Goal: Task Accomplishment & Management: Manage account settings

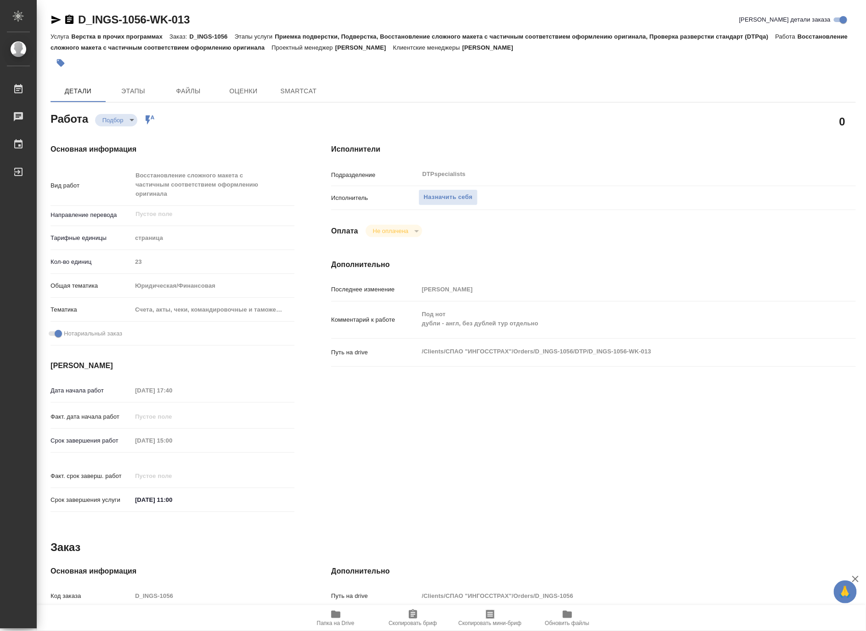
type textarea "x"
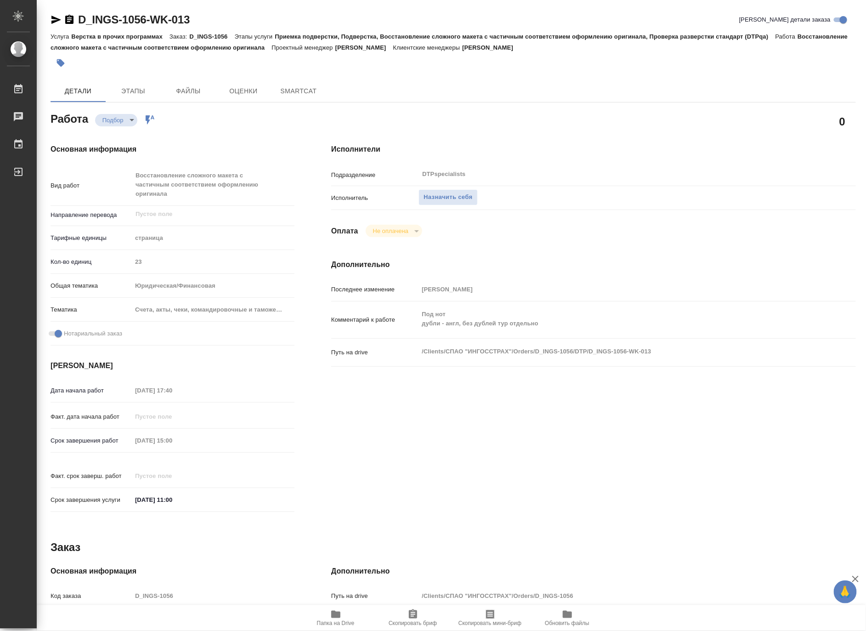
type textarea "x"
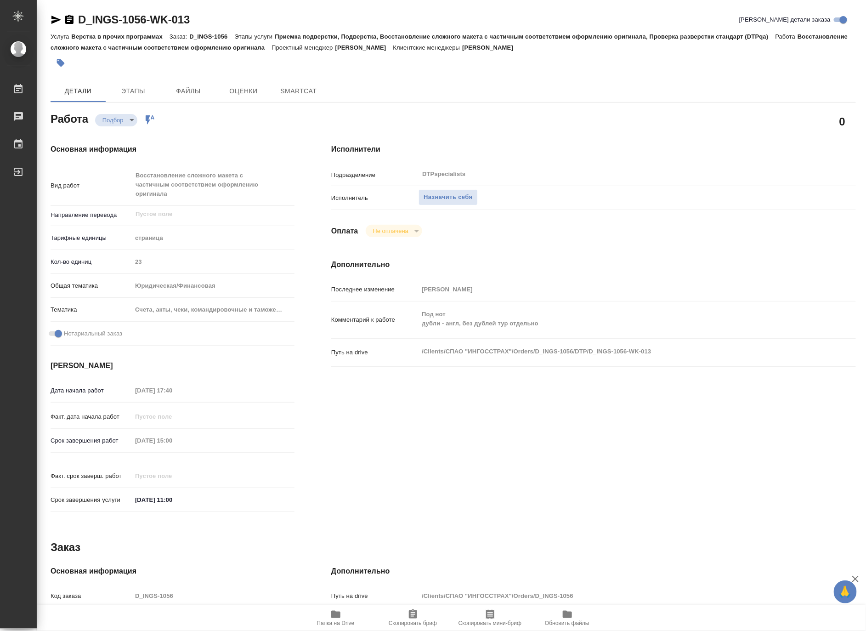
type textarea "x"
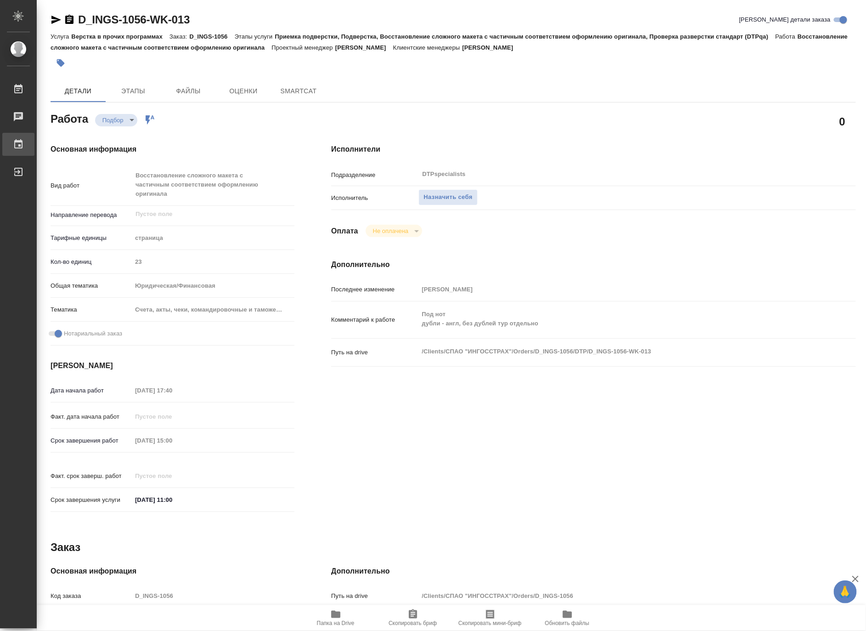
type textarea "x"
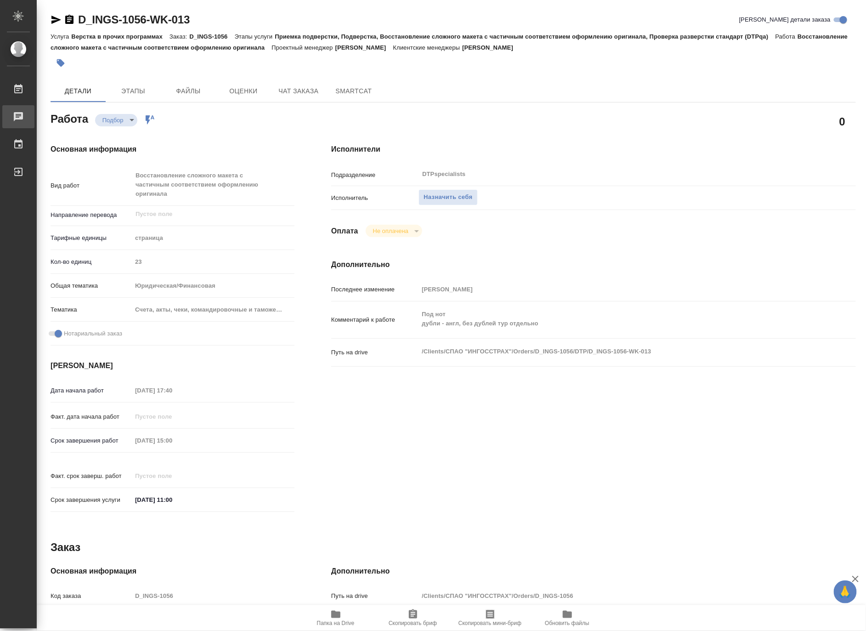
type textarea "x"
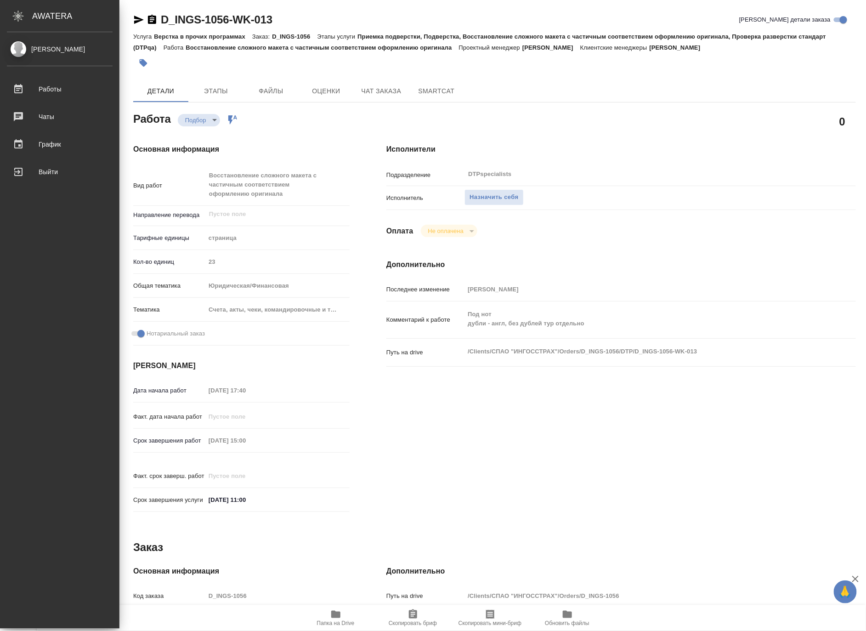
type textarea "x"
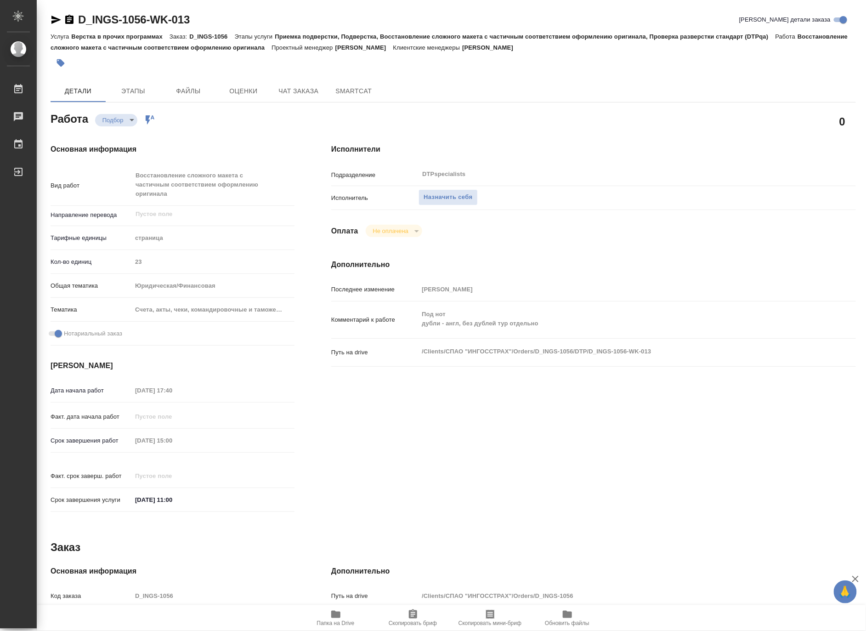
type textarea "x"
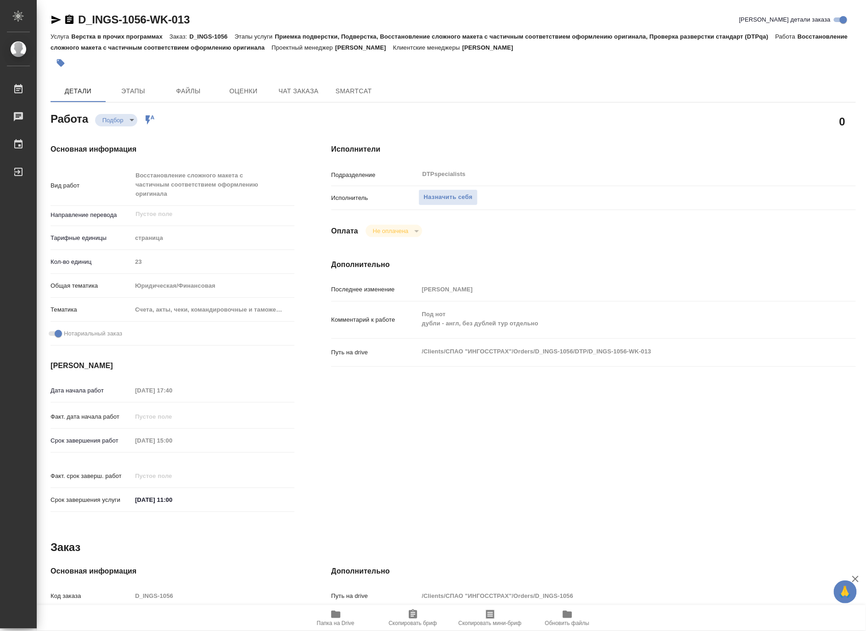
type textarea "x"
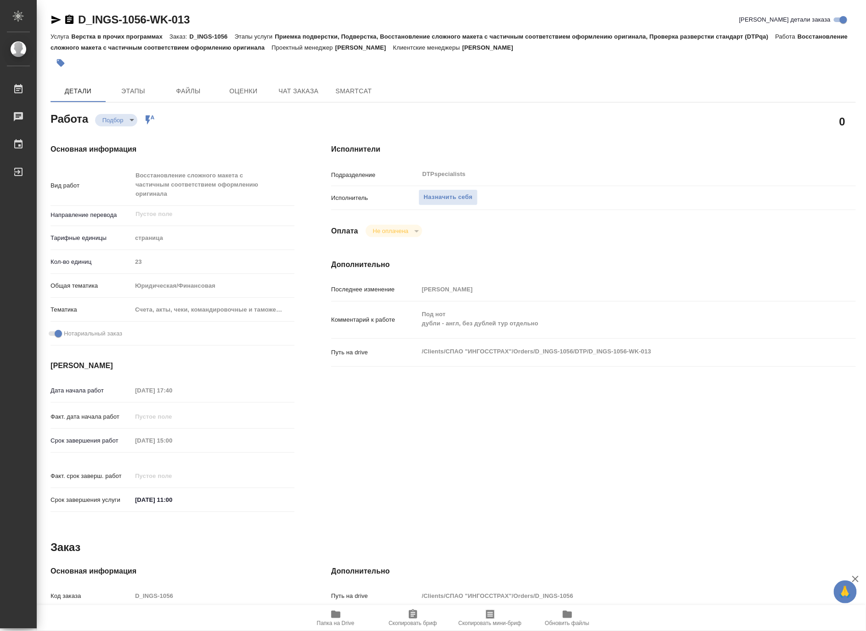
type textarea "x"
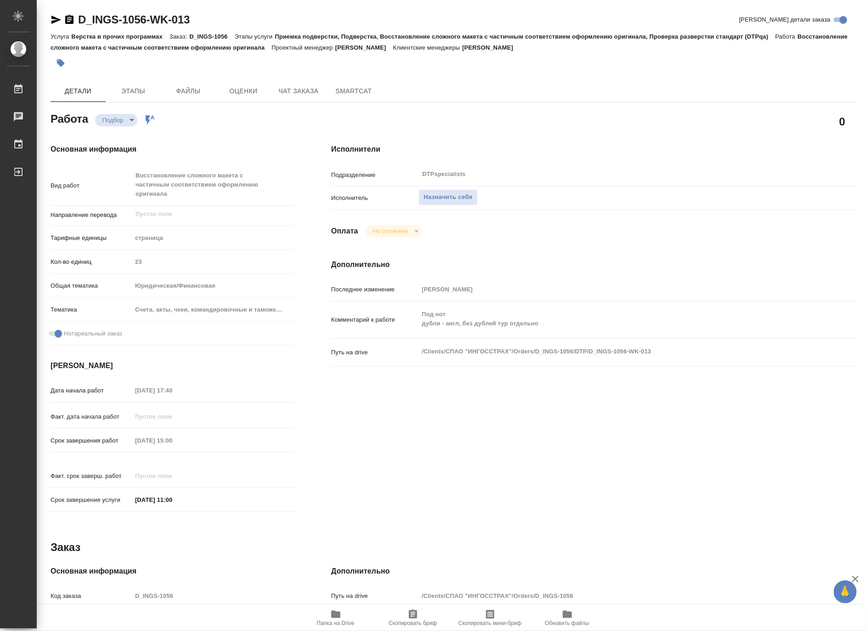
type textarea "x"
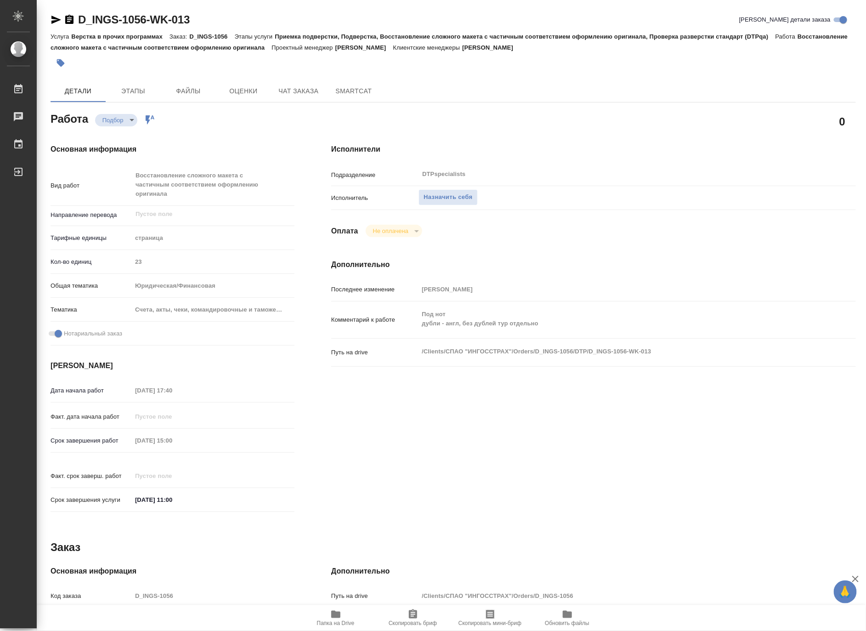
type textarea "x"
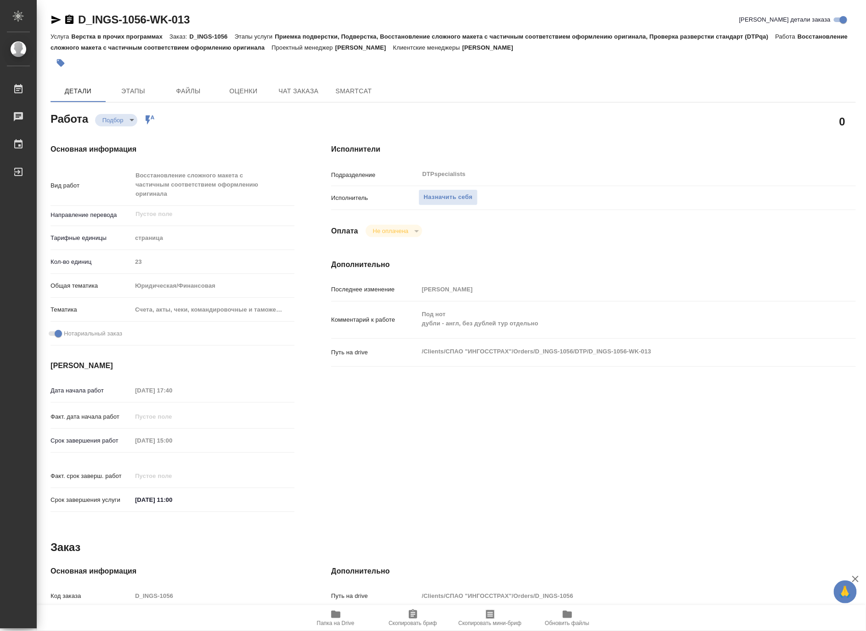
type textarea "x"
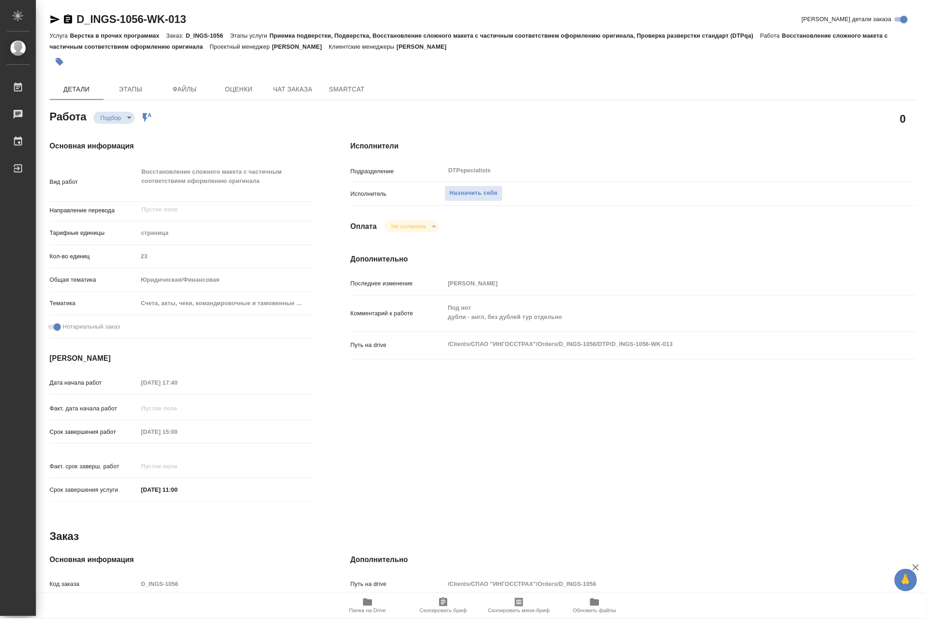
type textarea "x"
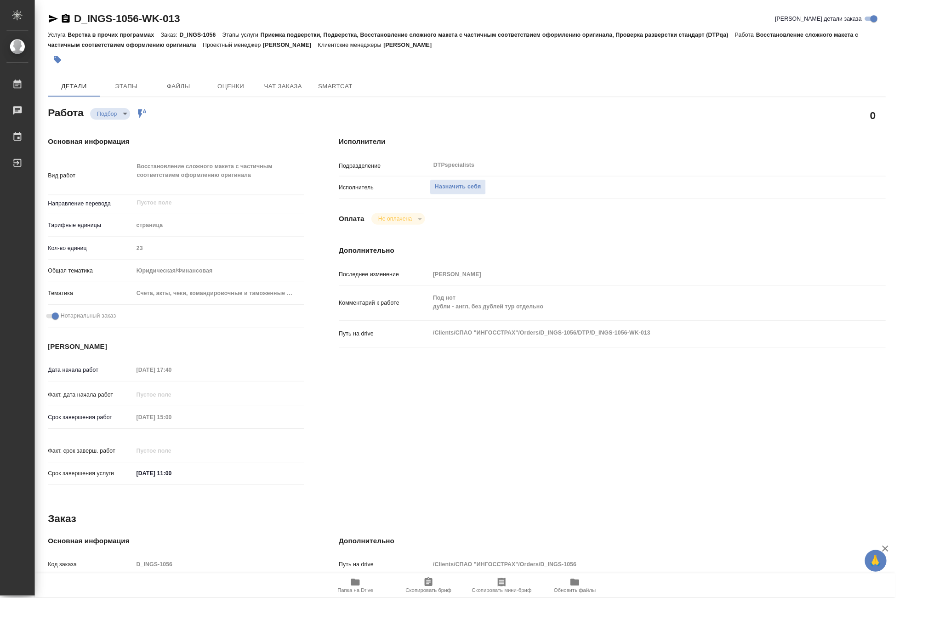
type textarea "x"
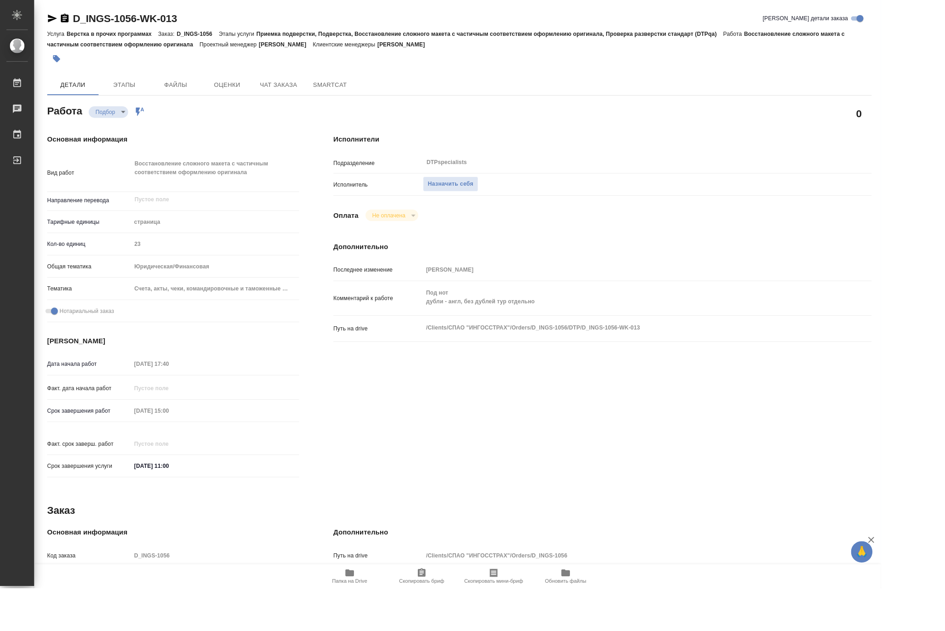
type textarea "x"
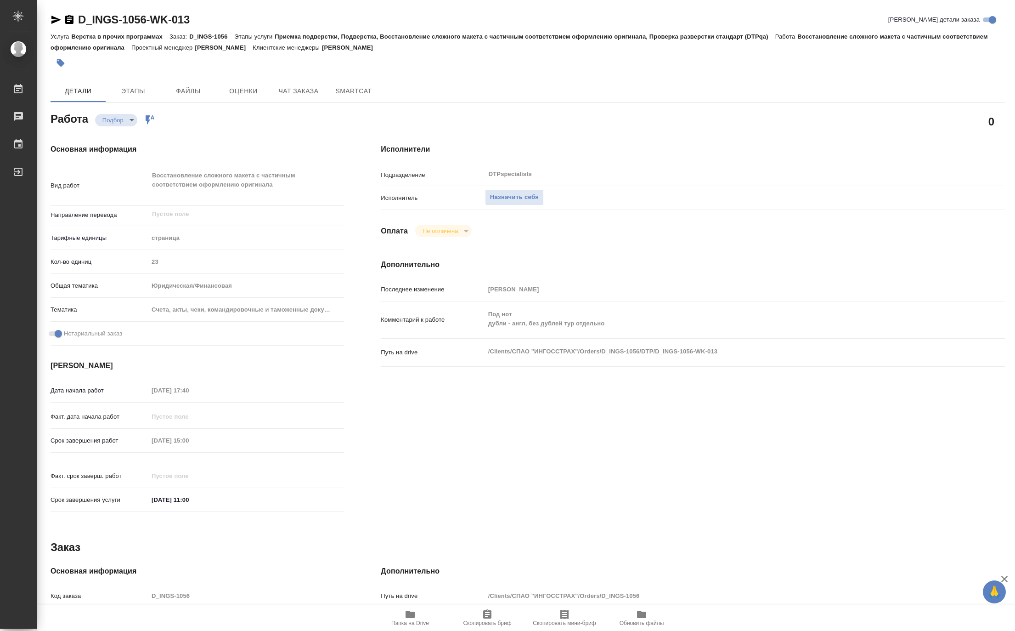
type textarea "x"
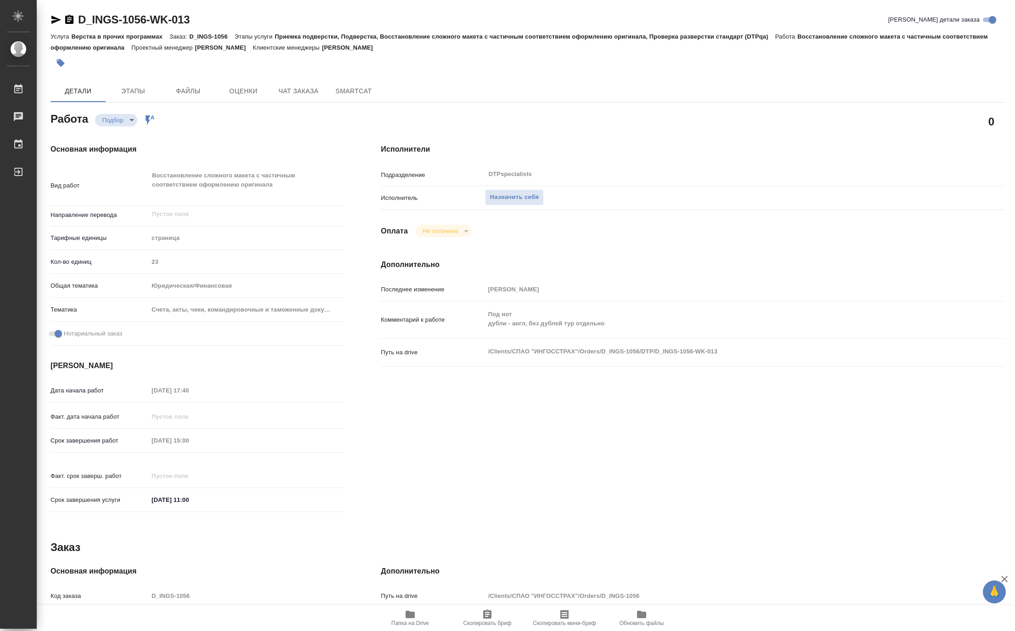
type textarea "x"
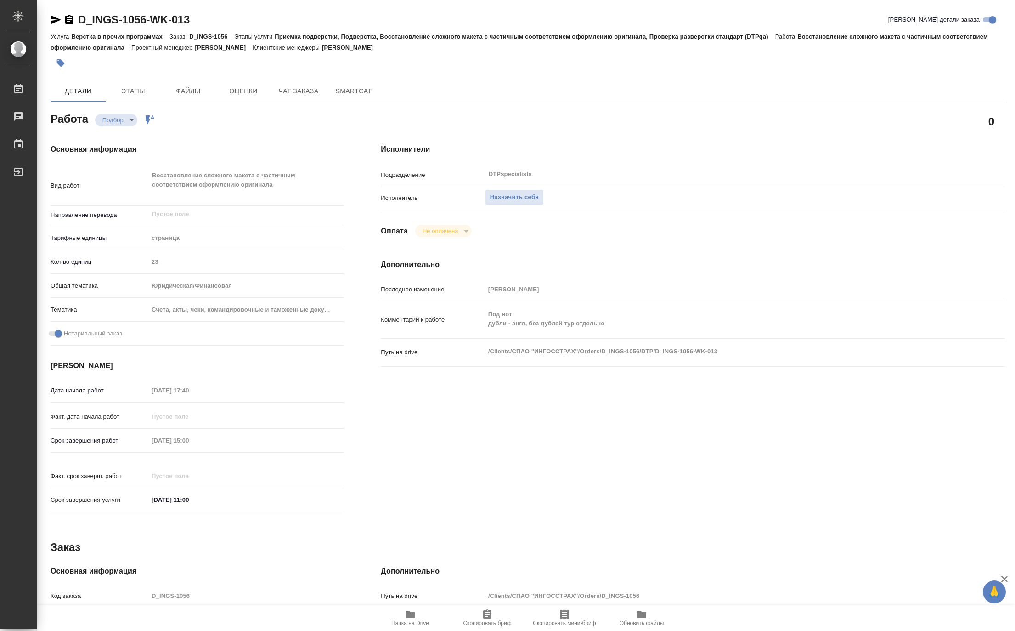
type textarea "x"
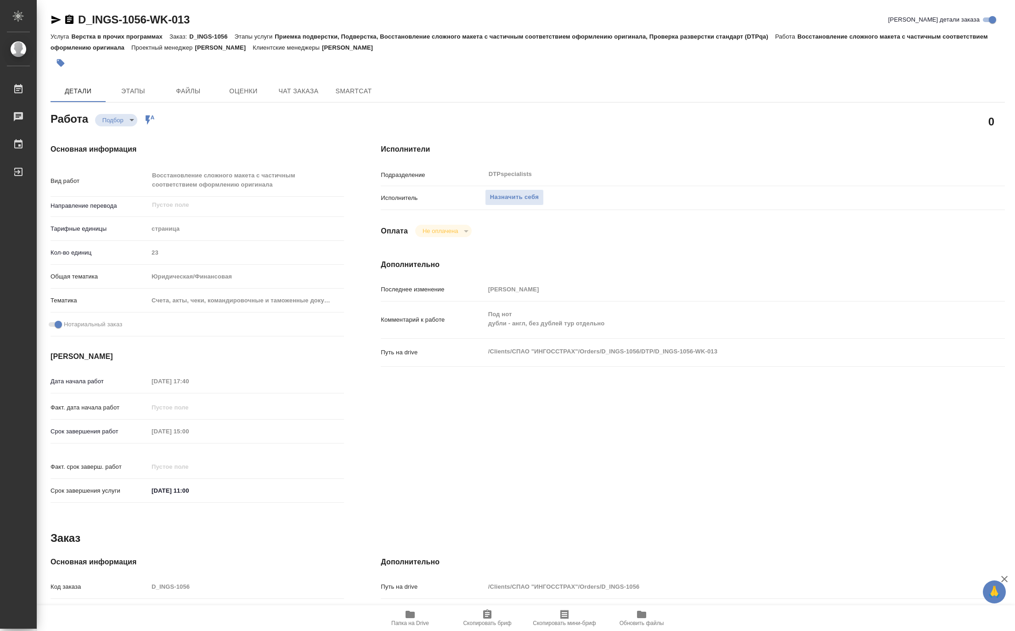
type textarea "x"
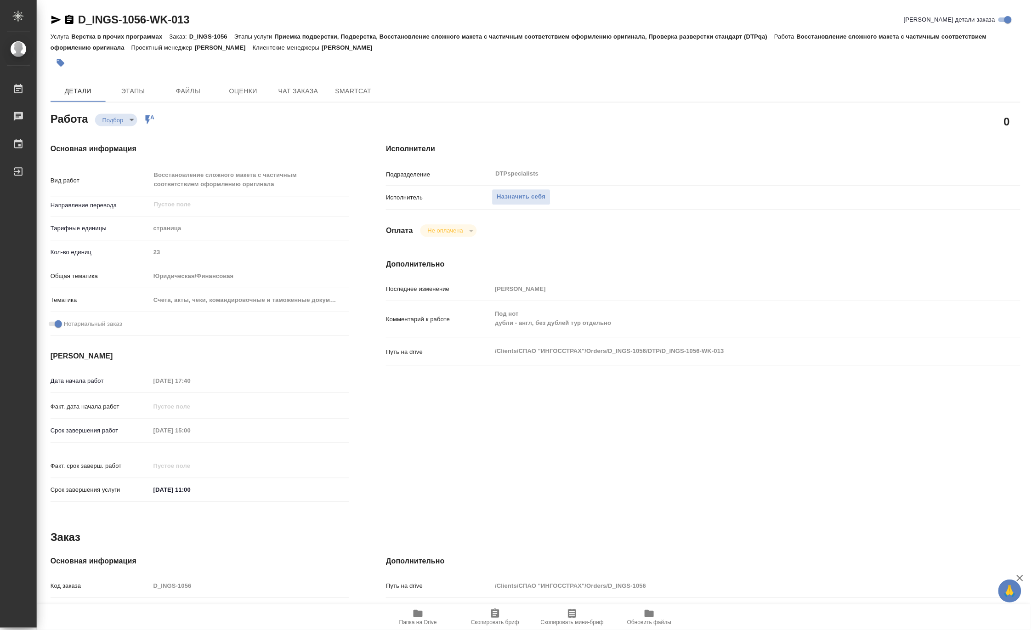
type textarea "x"
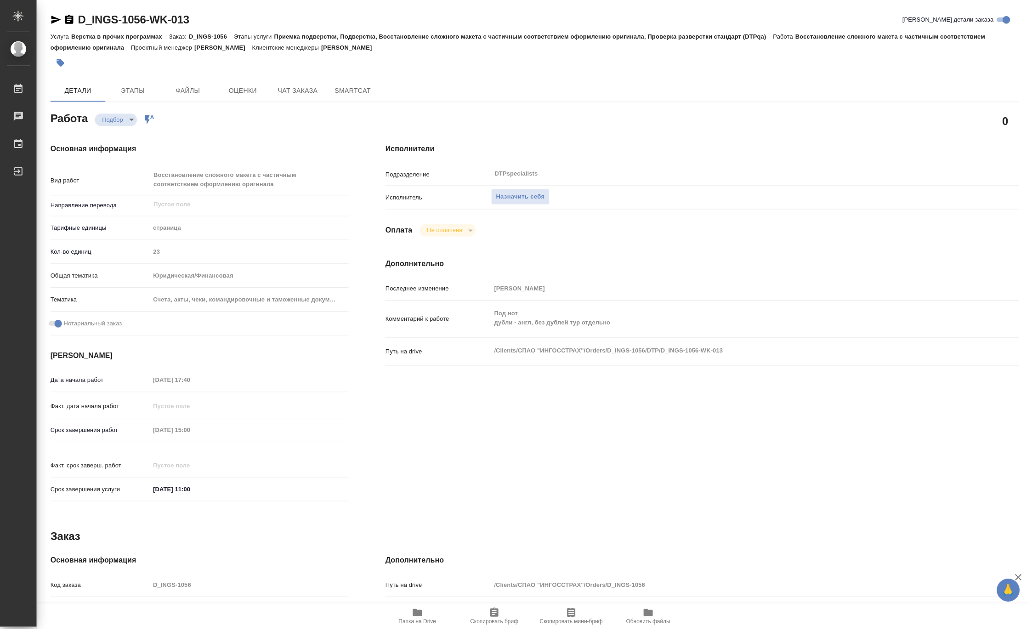
type textarea "x"
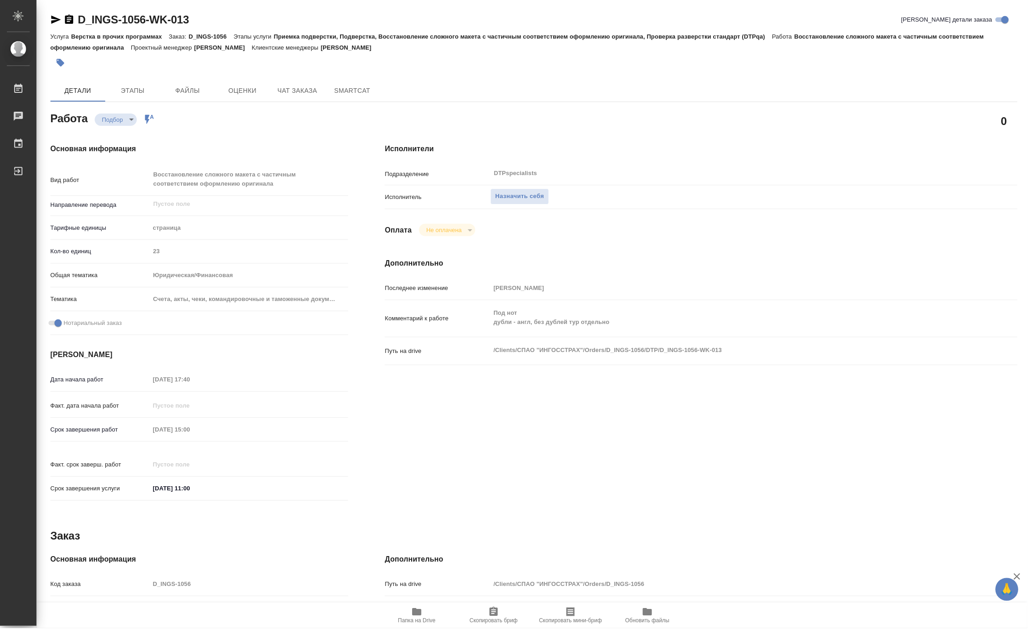
type textarea "x"
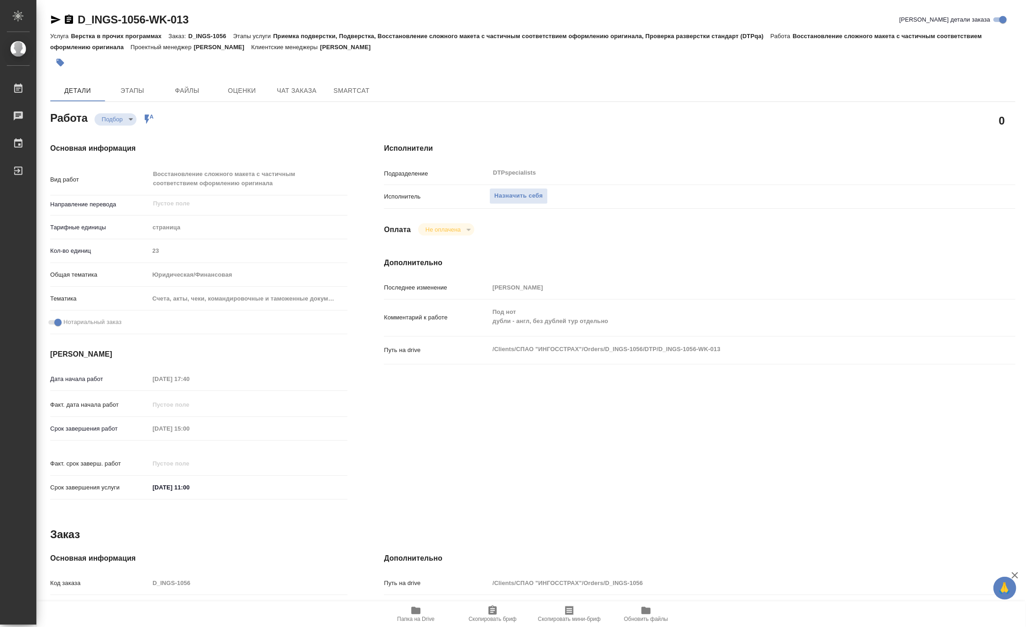
type textarea "x"
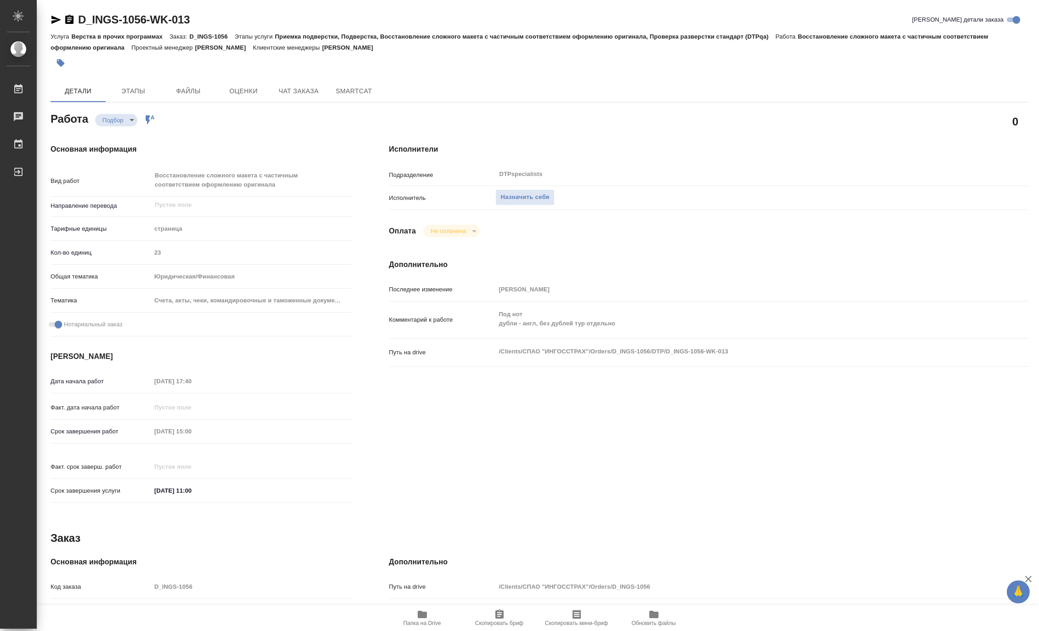
type textarea "x"
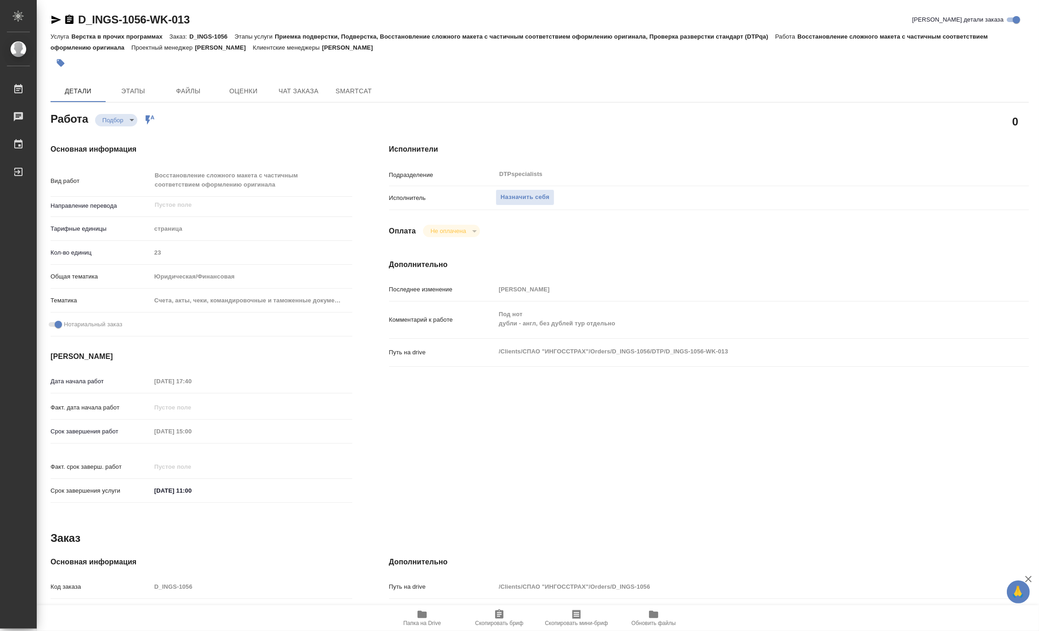
type textarea "x"
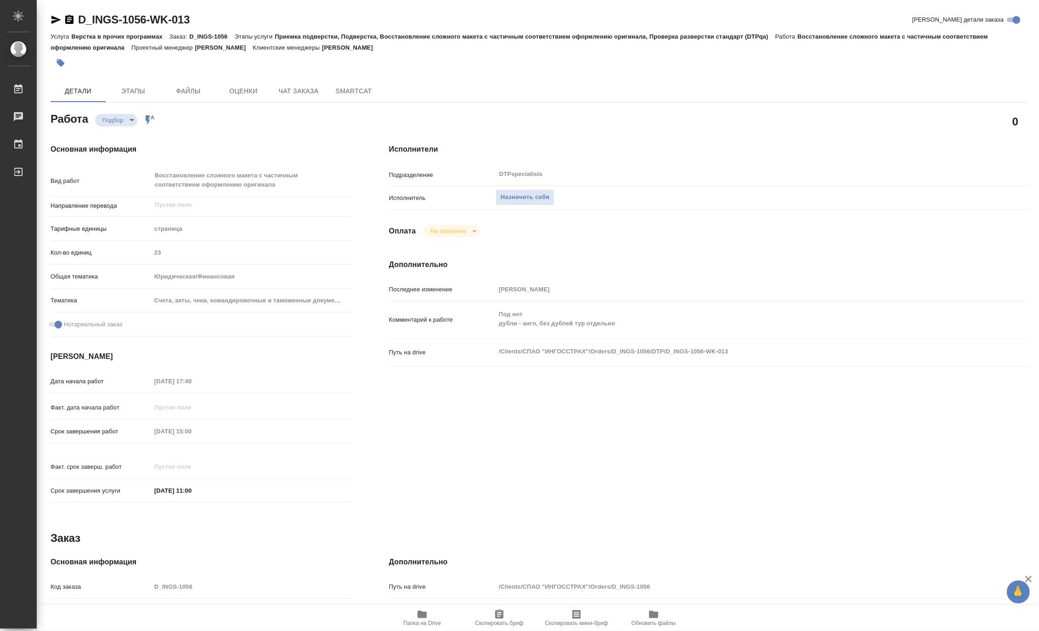
type textarea "x"
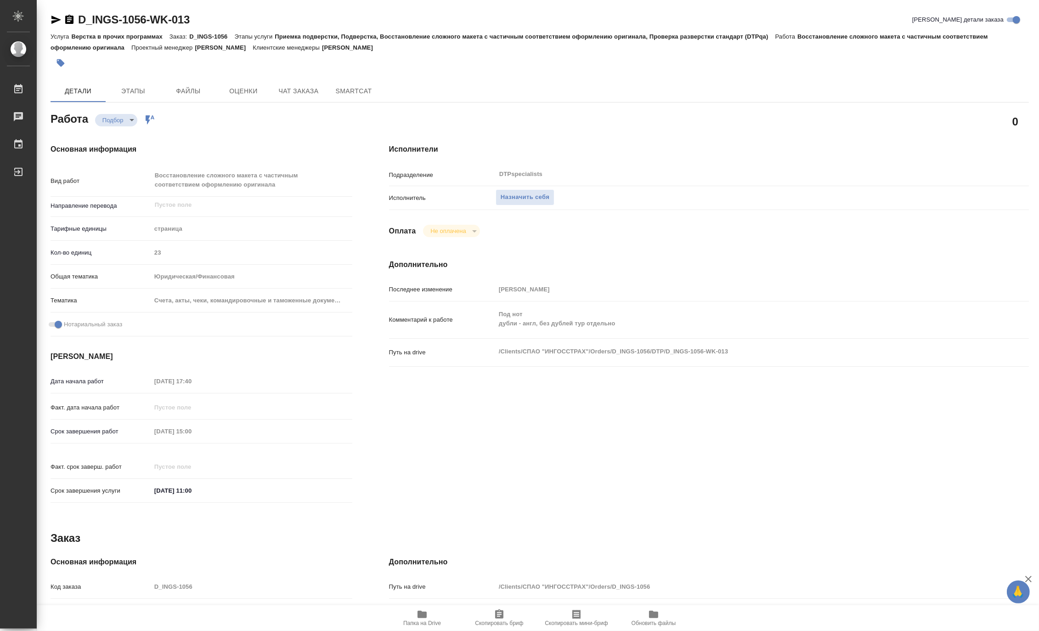
type textarea "x"
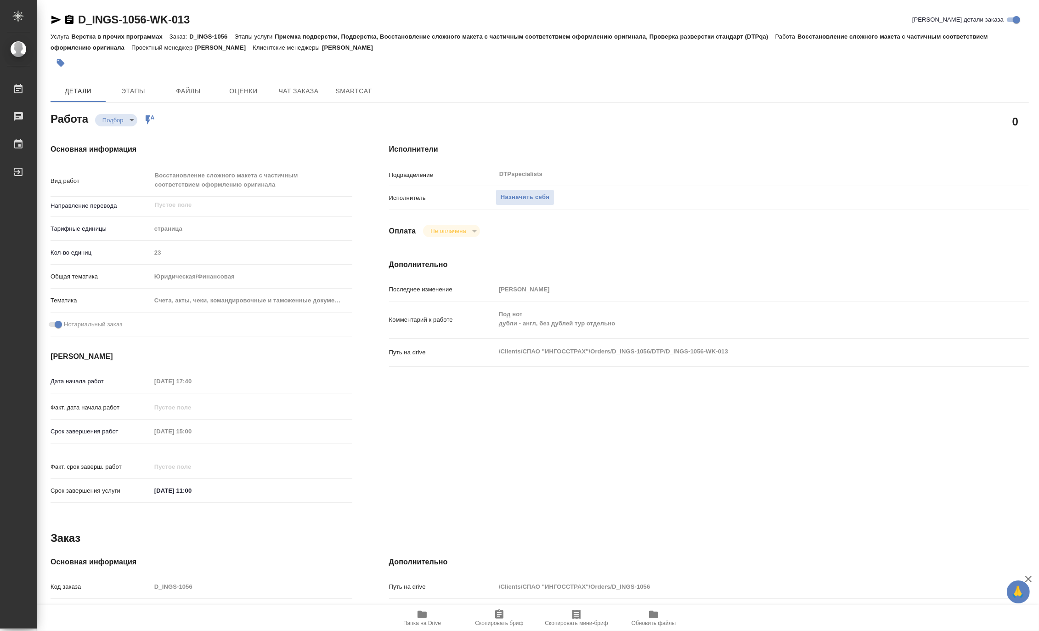
click at [420, 618] on icon "button" at bounding box center [422, 614] width 9 height 7
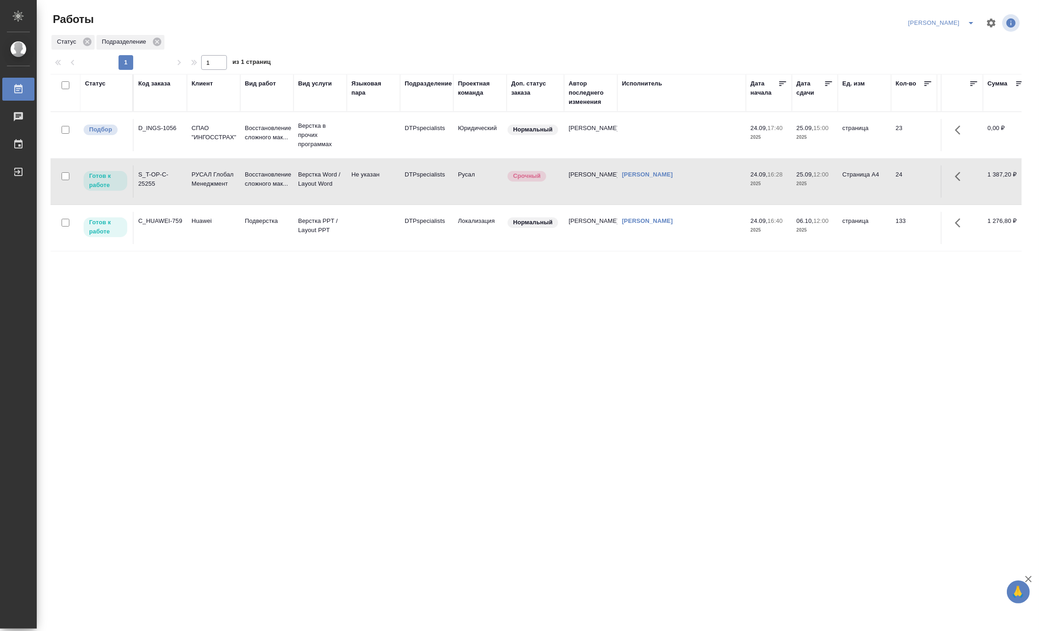
click at [239, 170] on td "РУСАЛ Глобал Менеджмент" at bounding box center [213, 181] width 53 height 32
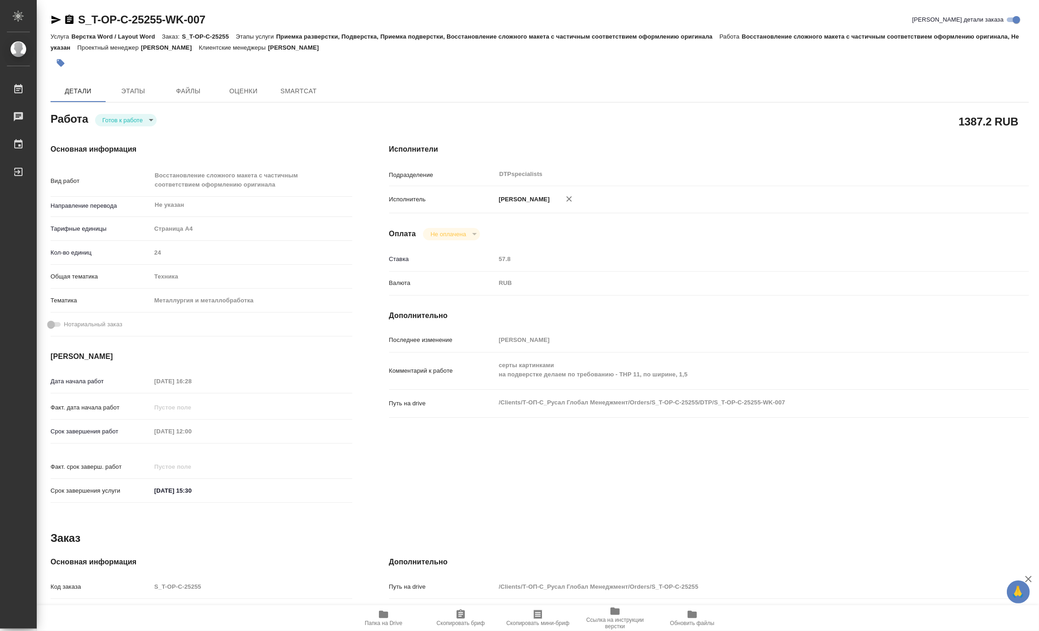
type textarea "x"
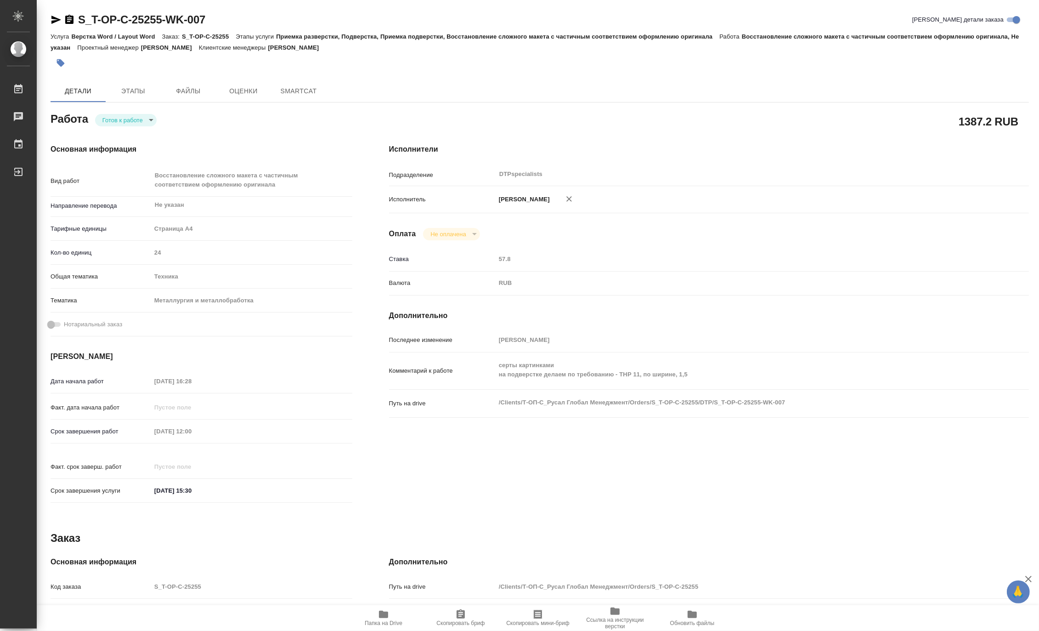
type textarea "x"
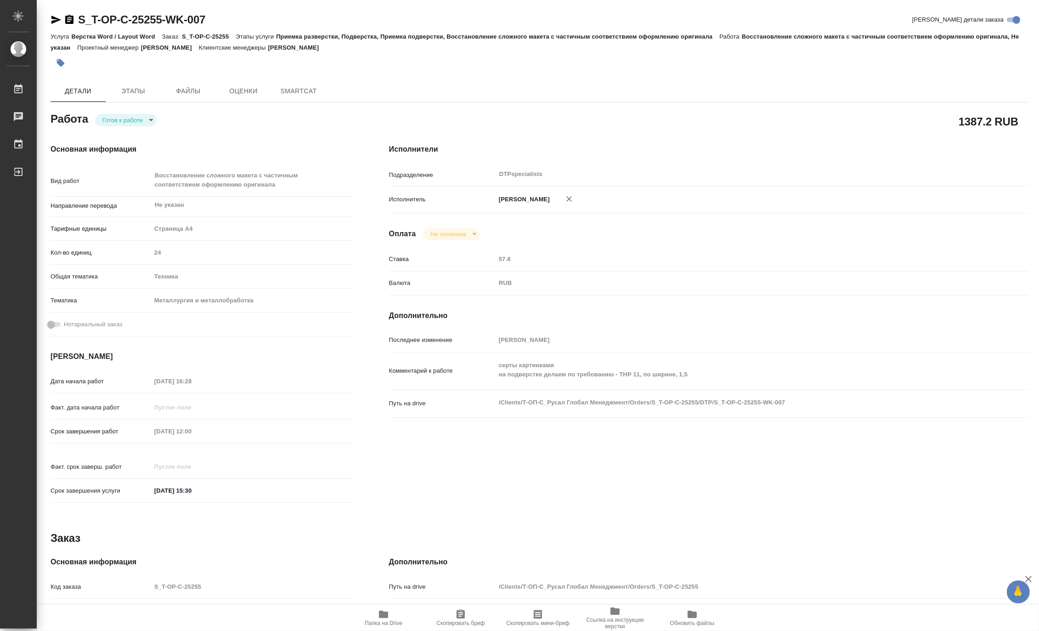
type textarea "x"
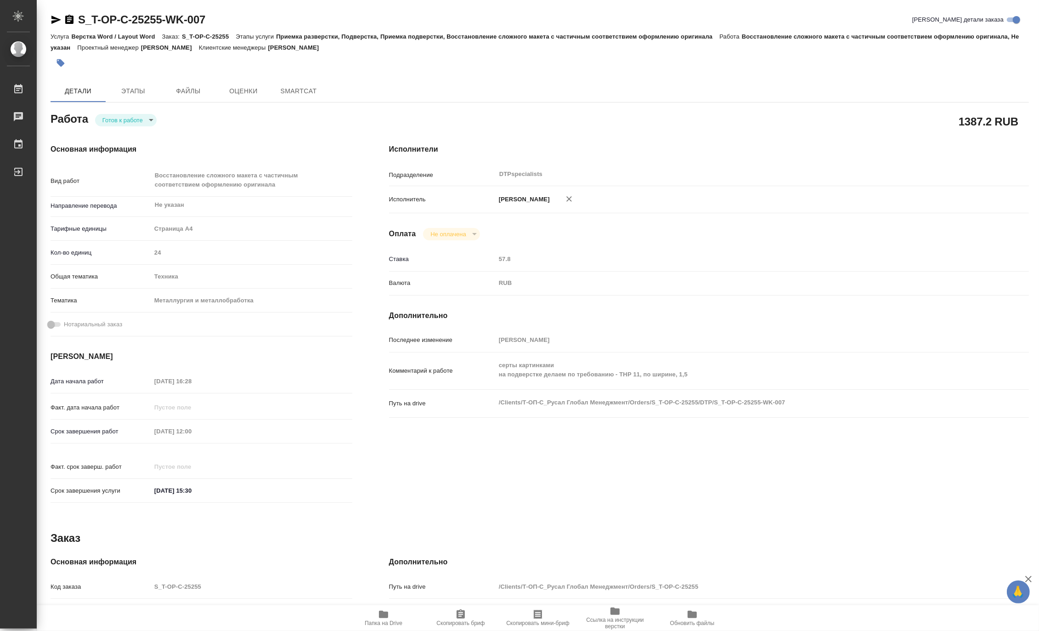
type textarea "x"
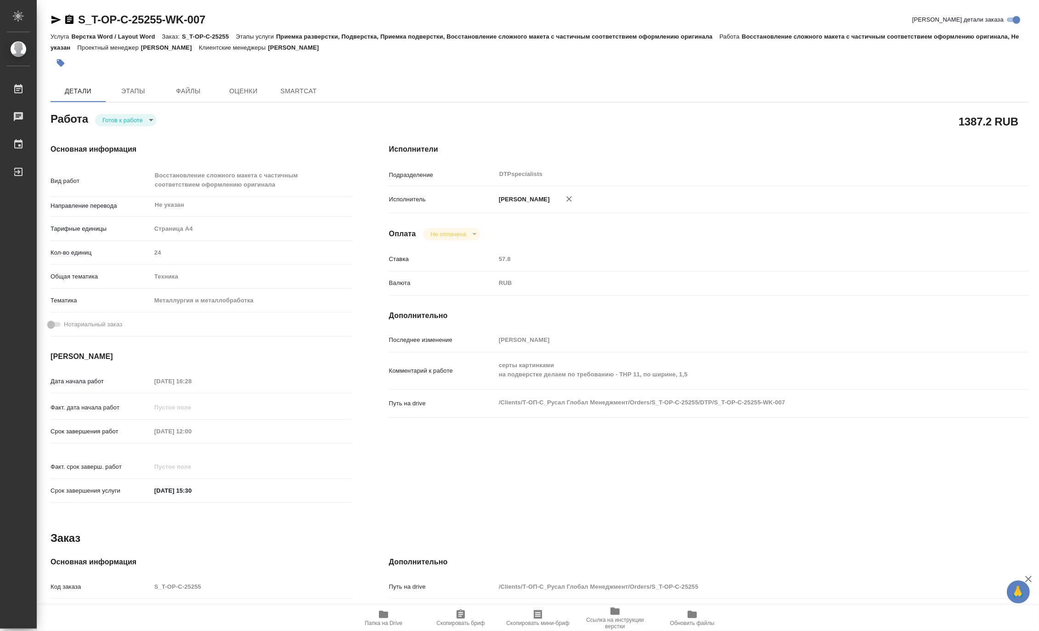
click at [111, 119] on body "🙏 .cls-1 fill:#fff; AWATERA Matveeva Maria Работы Чаты График Выйти S_T-OP-C-25…" at bounding box center [519, 315] width 1039 height 631
click at [111, 119] on button "В работе" at bounding box center [117, 120] width 30 height 10
type textarea "x"
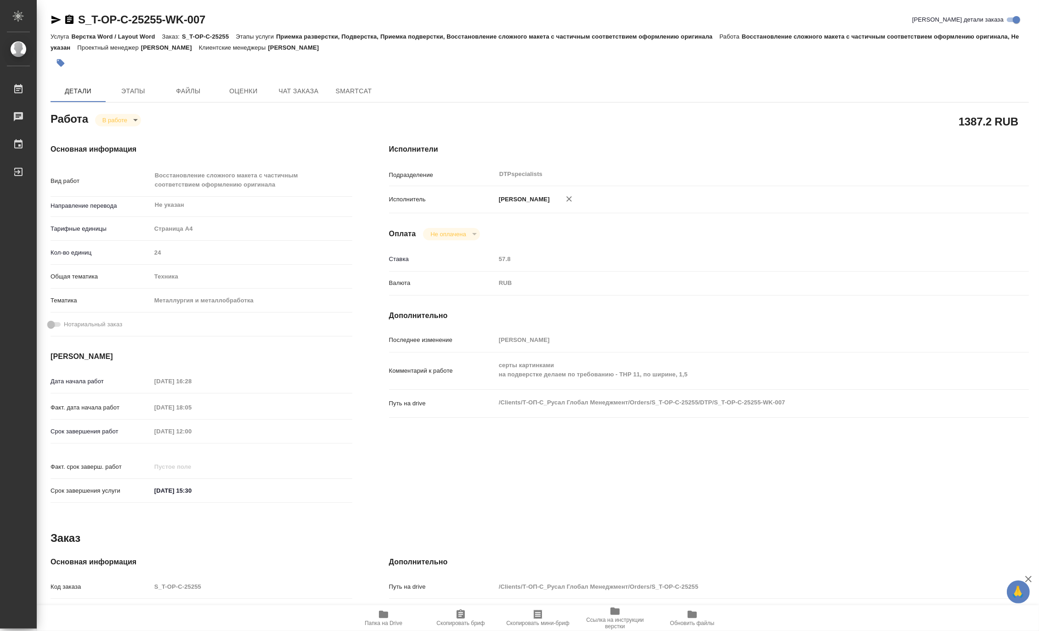
type textarea "x"
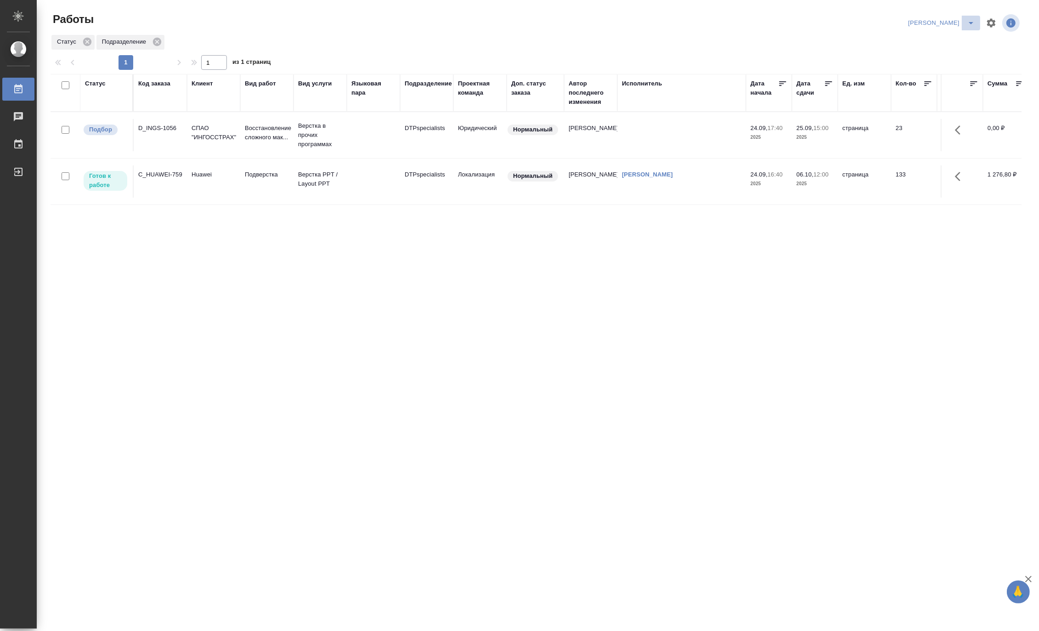
click at [969, 19] on icon "split button" at bounding box center [971, 22] width 11 height 11
click at [924, 70] on li "Ждемс" at bounding box center [936, 70] width 88 height 15
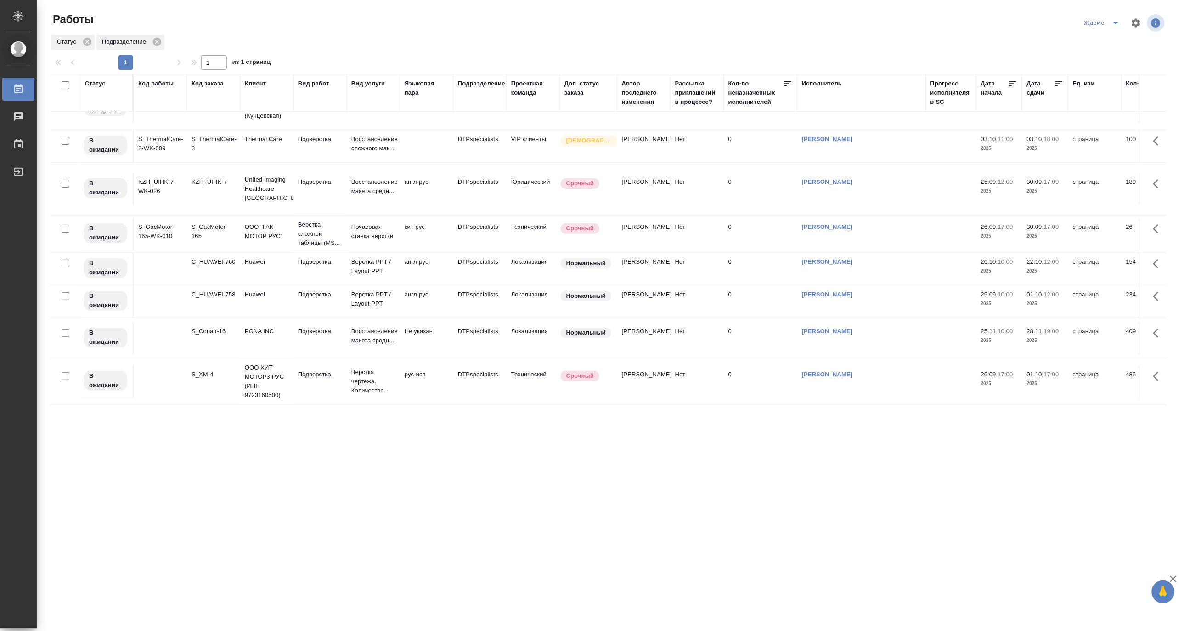
scroll to position [56, 0]
click at [283, 373] on p "ООО ХИТ МОТОРЗ РУС (ИНН 9723160500)" at bounding box center [267, 381] width 44 height 37
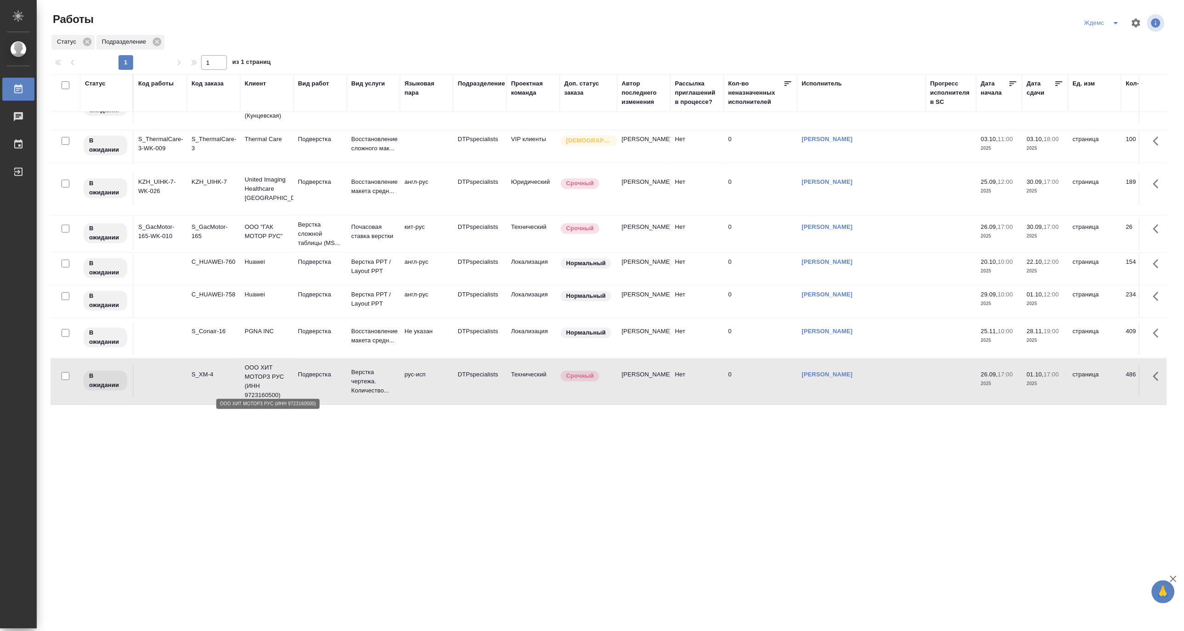
click at [283, 373] on p "ООО ХИТ МОТОРЗ РУС (ИНН 9723160500)" at bounding box center [267, 381] width 44 height 37
click at [283, 383] on p "ООО ХИТ МОТОРЗ РУС (ИНН 9723160500)" at bounding box center [267, 381] width 44 height 37
click at [1039, 20] on icon "split button" at bounding box center [1116, 22] width 11 height 11
click at [1039, 67] on li "[PERSON_NAME]" at bounding box center [1109, 70] width 88 height 15
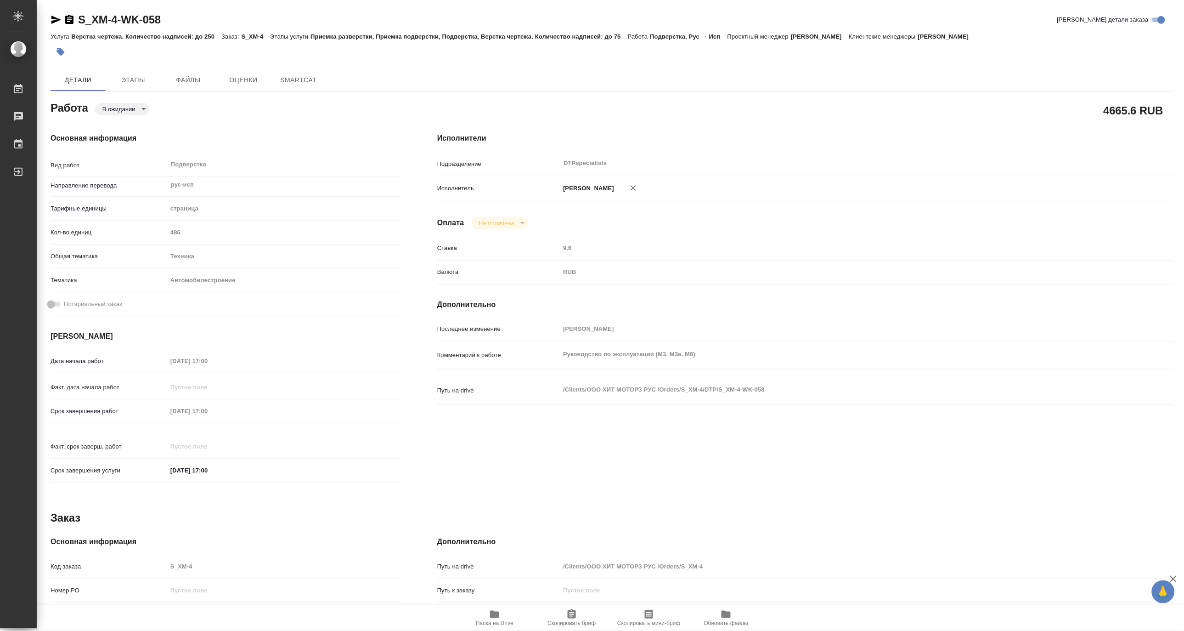
type textarea "x"
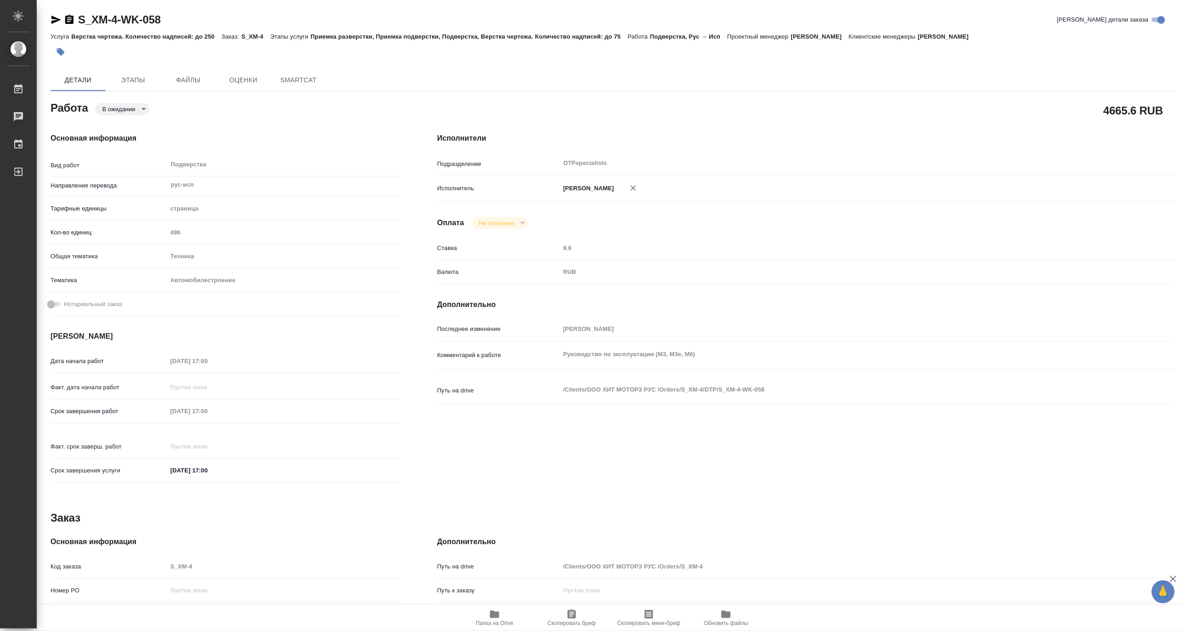
type textarea "x"
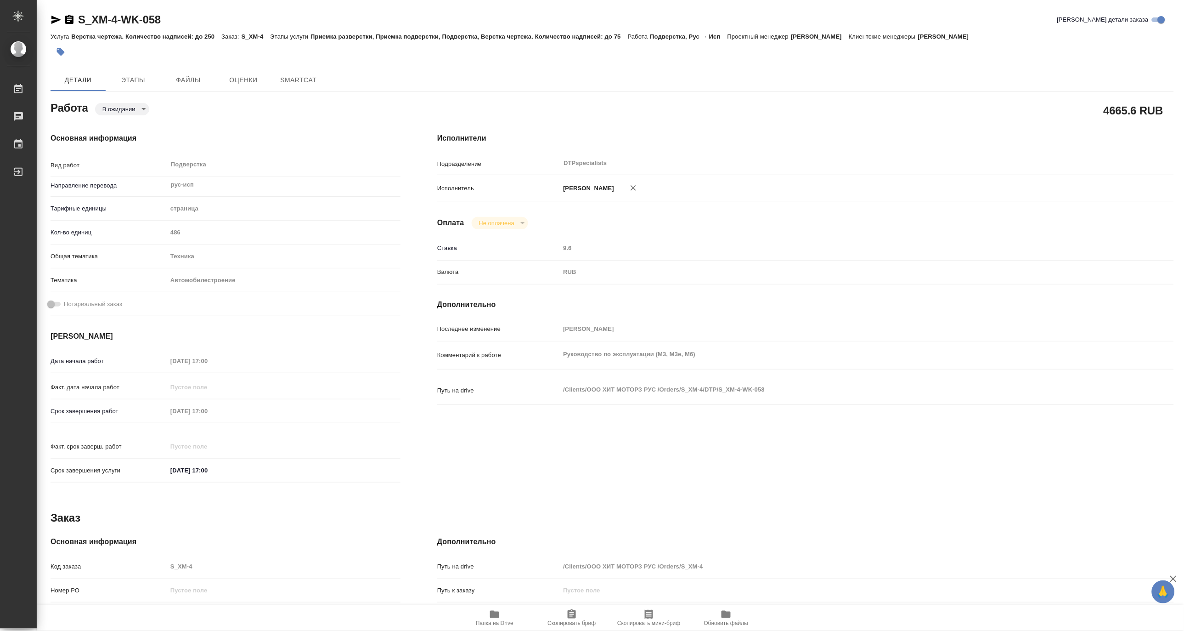
type textarea "x"
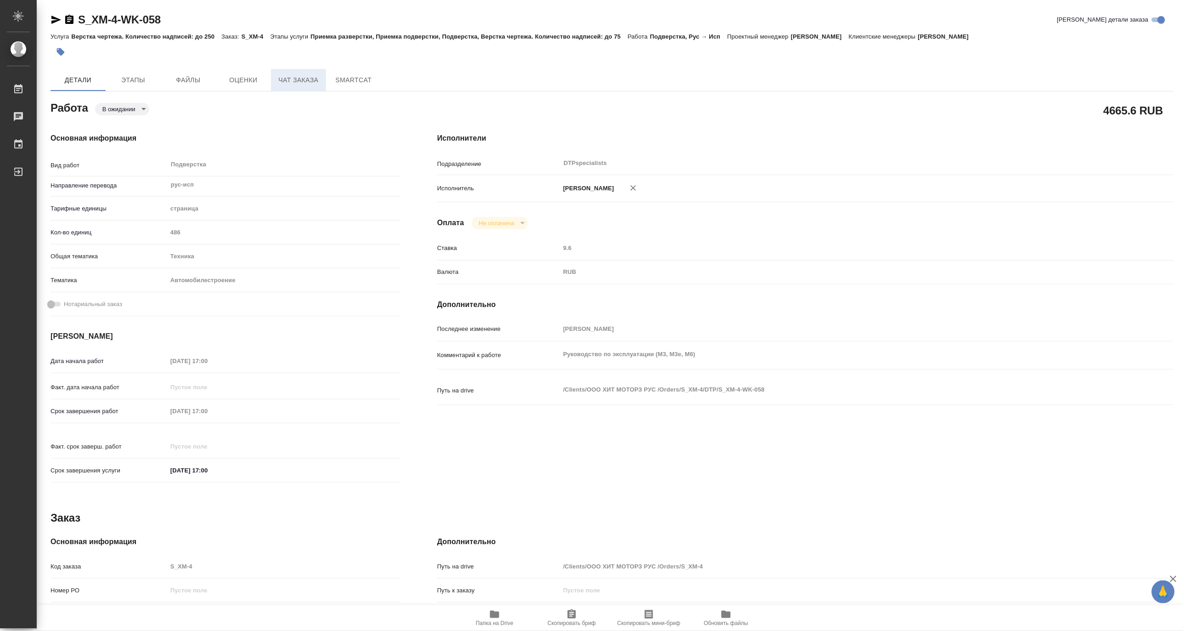
type textarea "x"
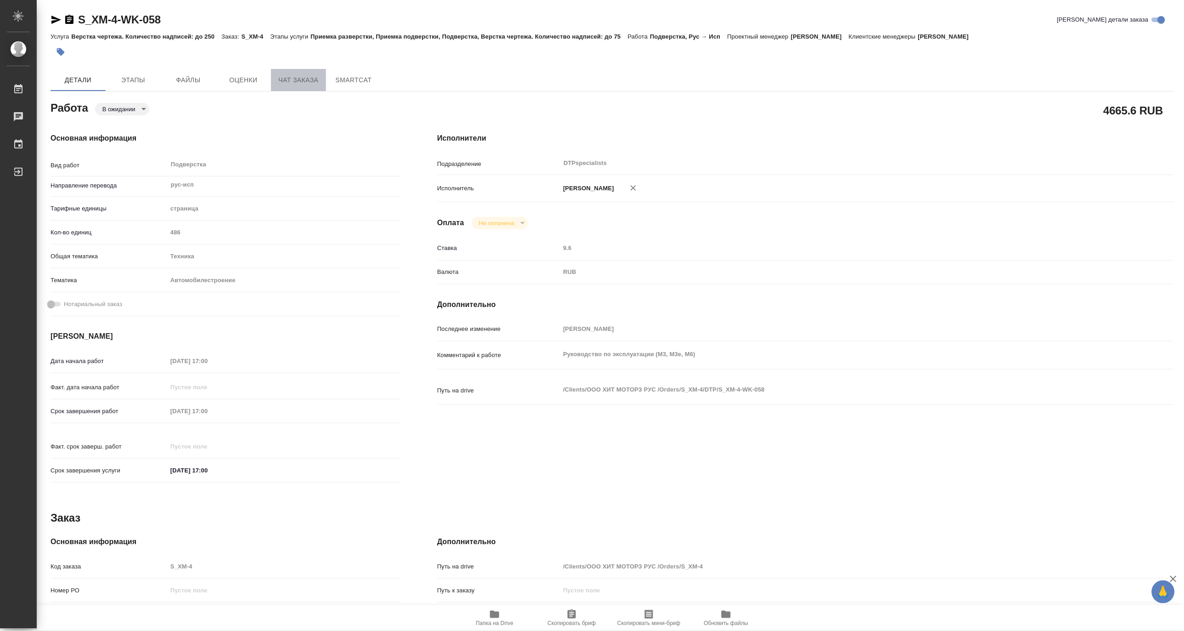
click at [293, 79] on span "Чат заказа" at bounding box center [299, 79] width 44 height 11
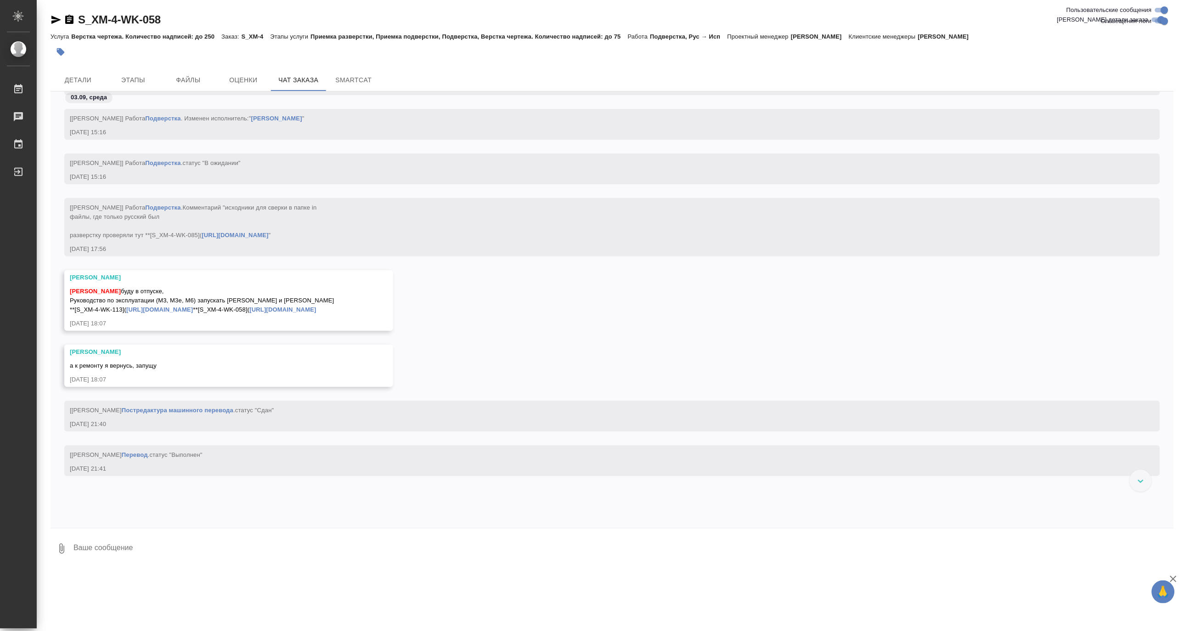
scroll to position [71425, 0]
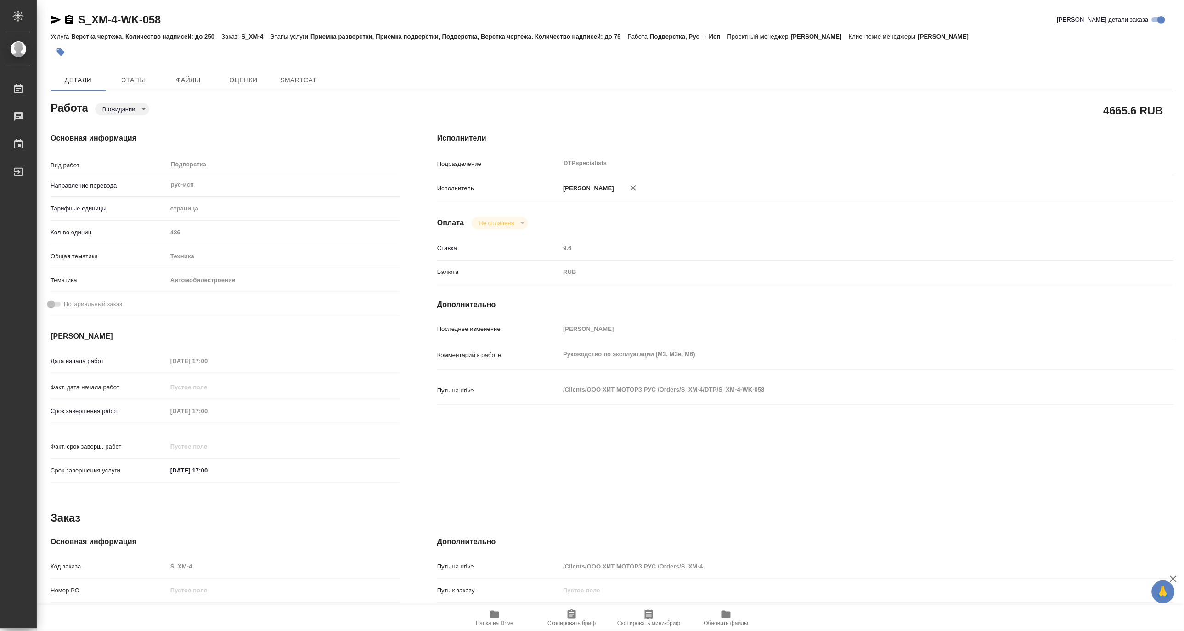
type textarea "x"
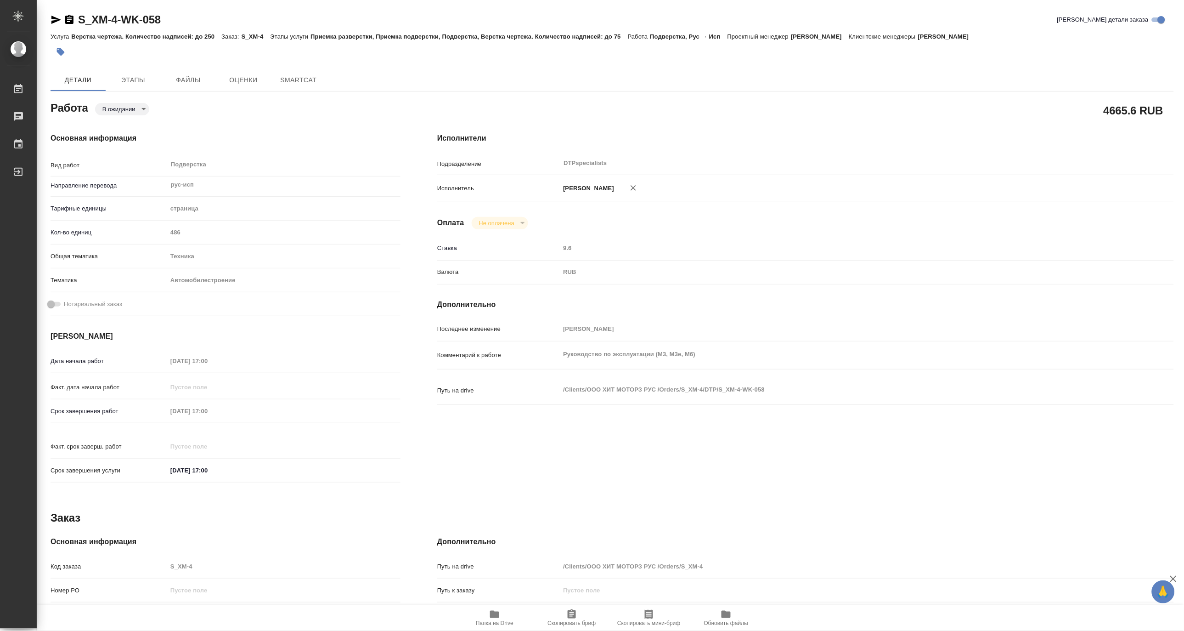
type textarea "x"
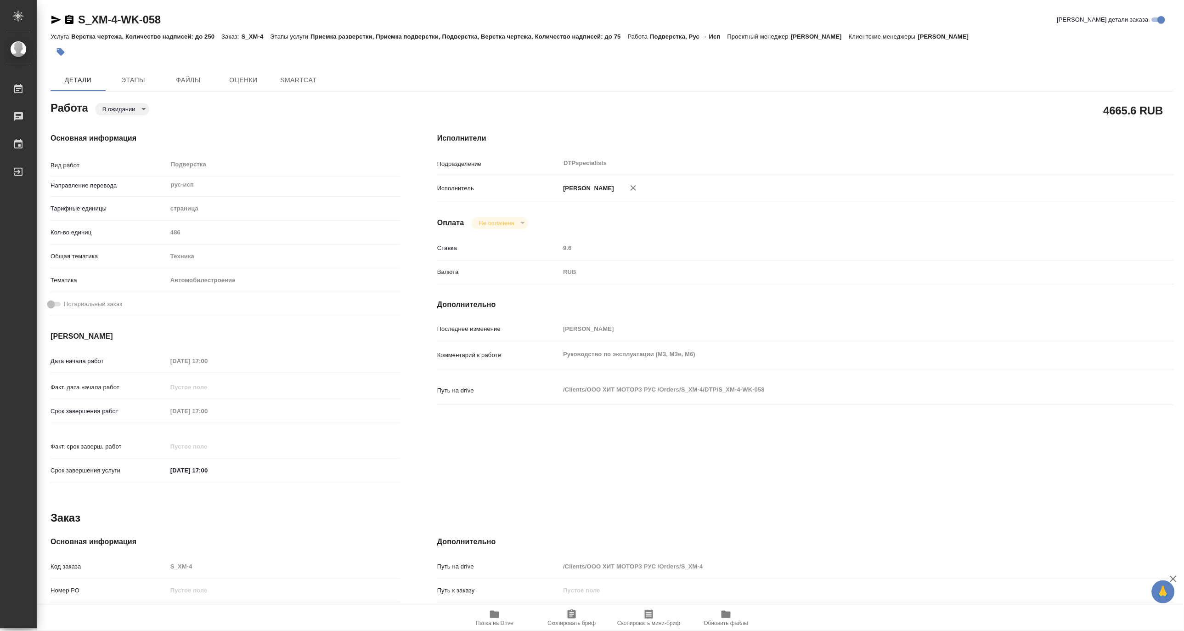
type textarea "x"
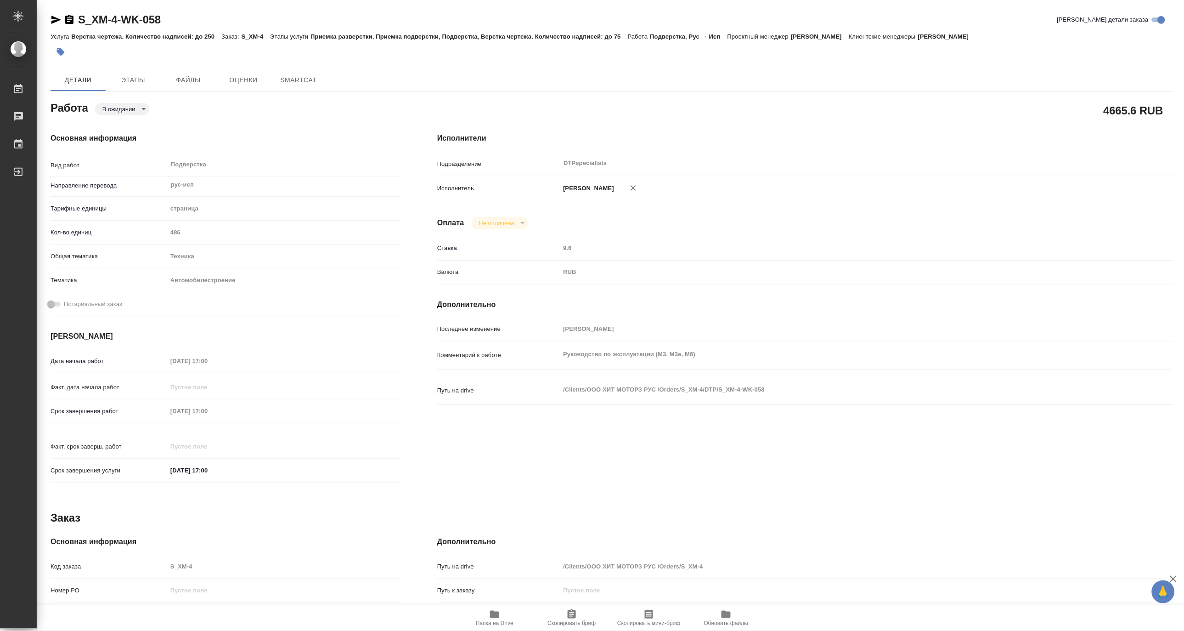
type textarea "x"
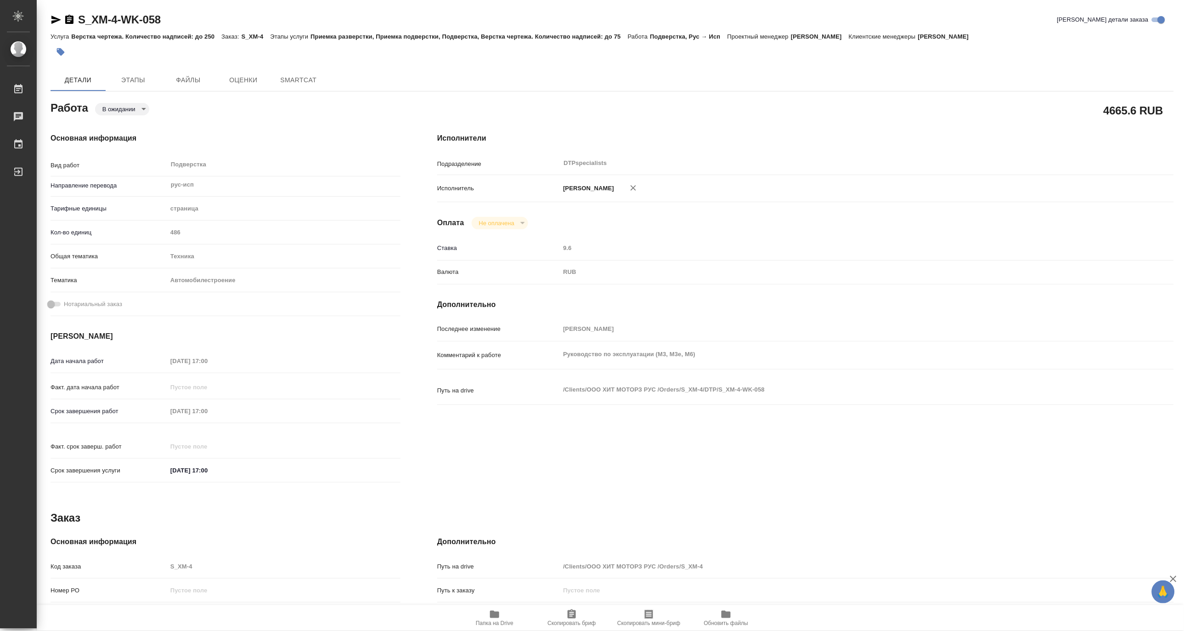
type textarea "x"
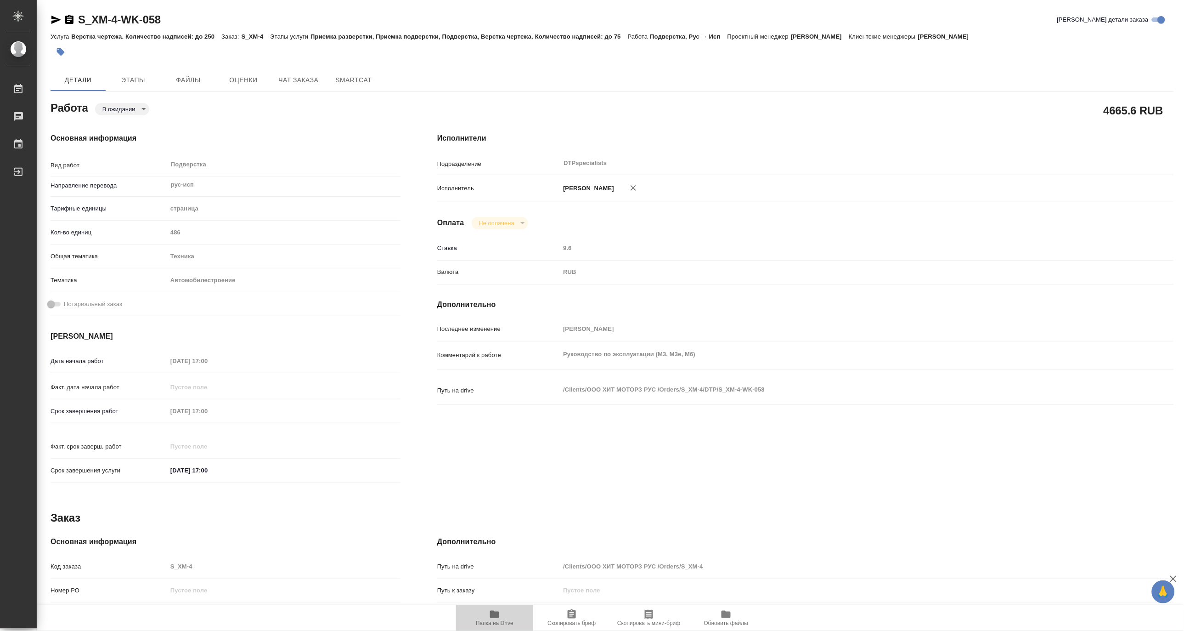
click at [492, 618] on icon "button" at bounding box center [494, 614] width 11 height 11
type textarea "x"
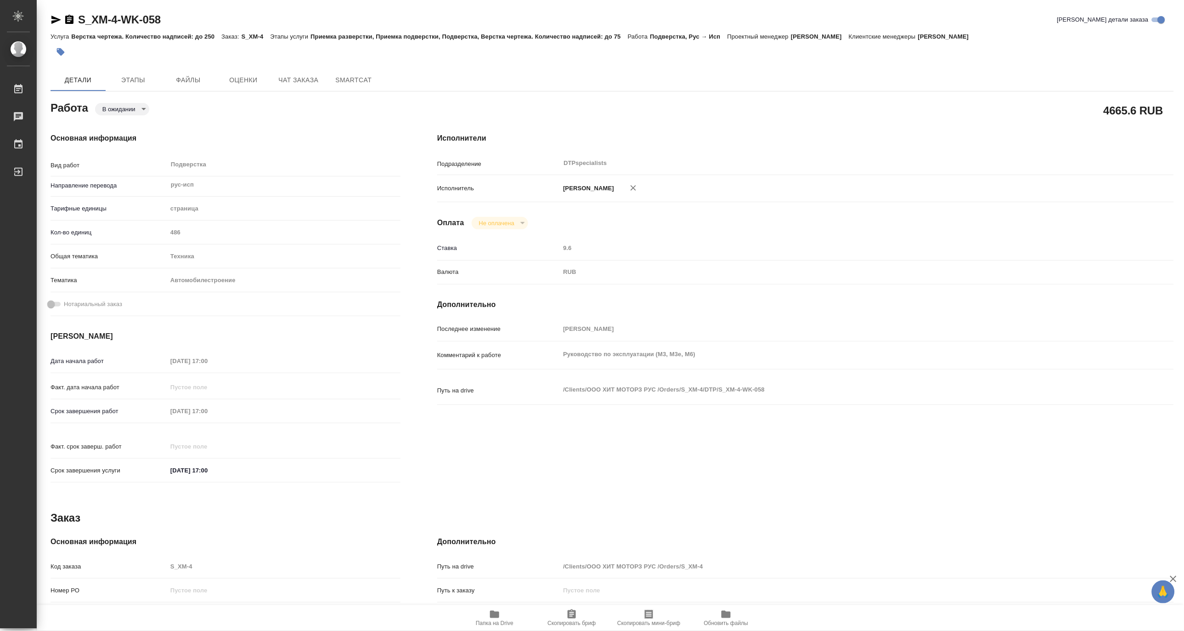
type textarea "x"
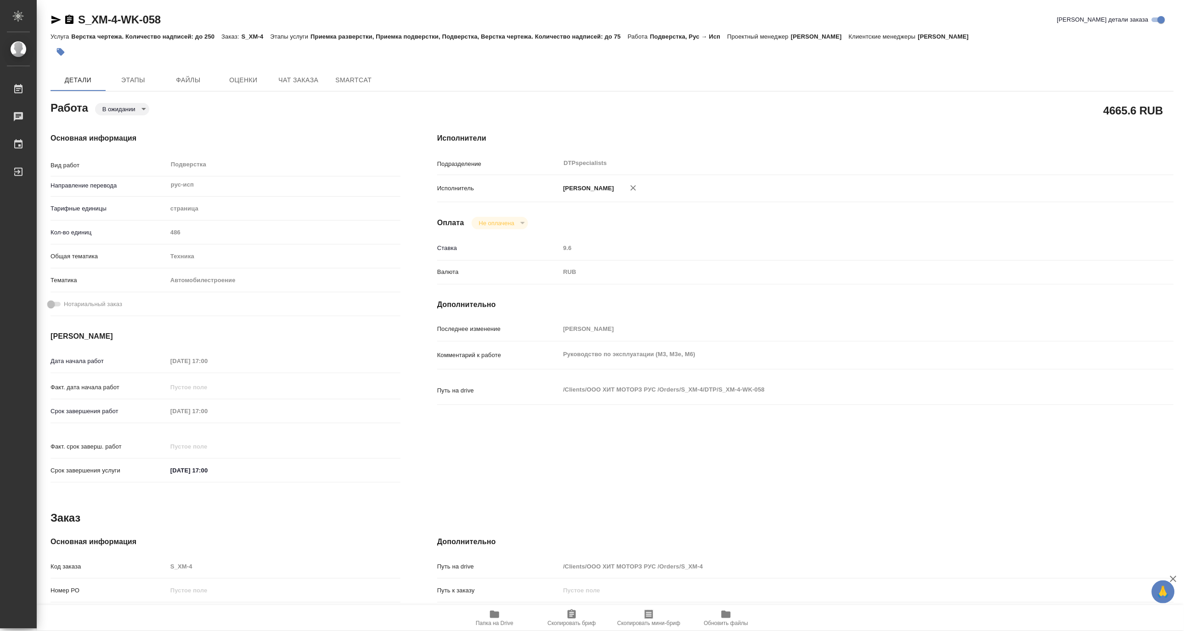
type textarea "x"
click at [122, 86] on button "Этапы" at bounding box center [133, 80] width 55 height 22
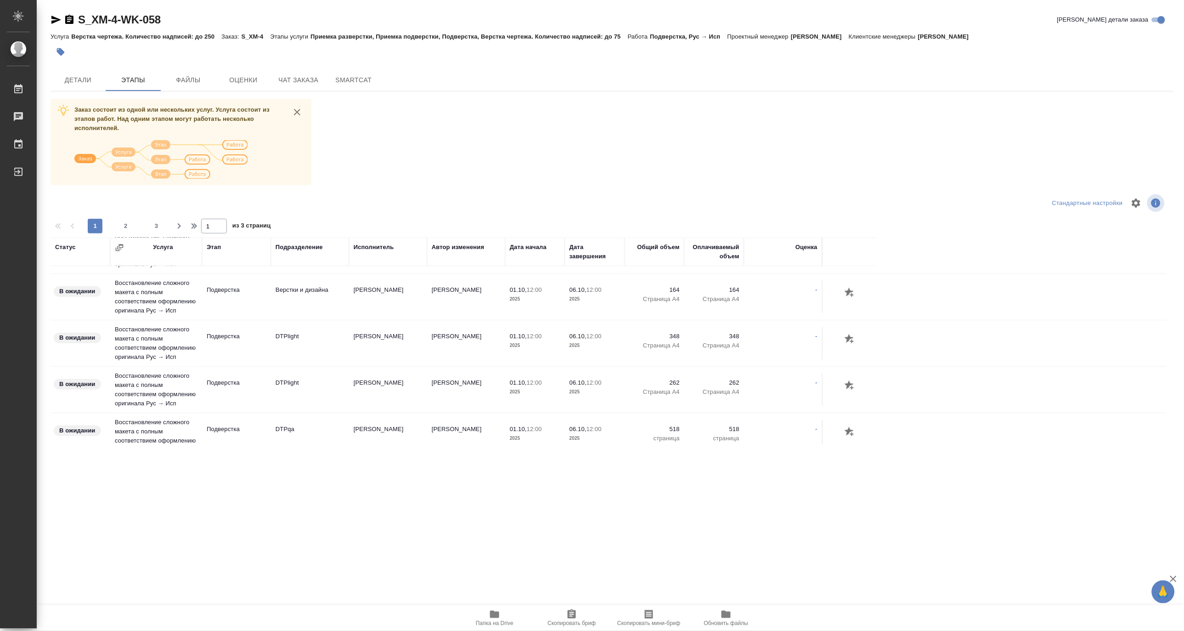
scroll to position [408, 0]
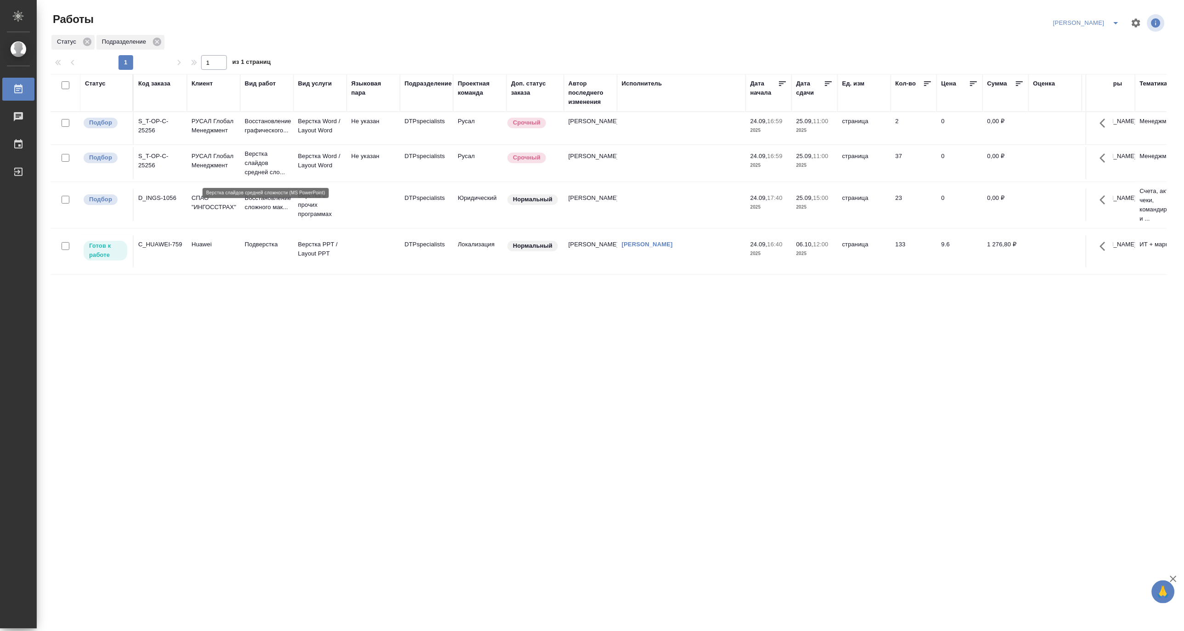
click at [251, 164] on p "Верстка слайдов средней сло..." at bounding box center [267, 163] width 44 height 28
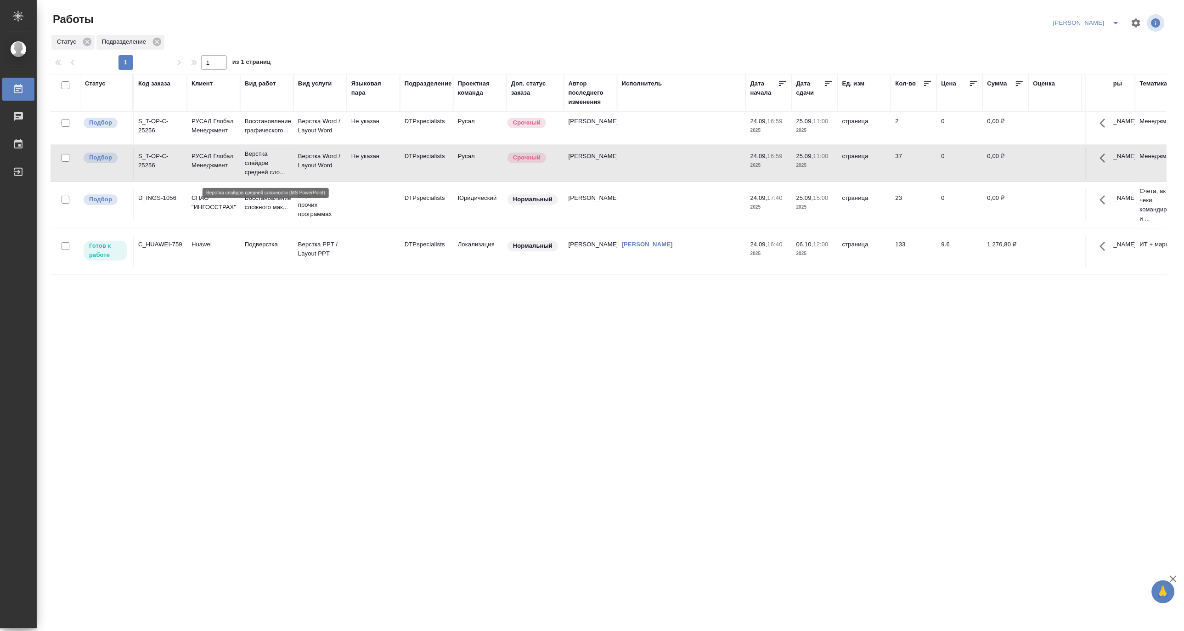
click at [251, 164] on p "Верстка слайдов средней сло..." at bounding box center [267, 163] width 44 height 28
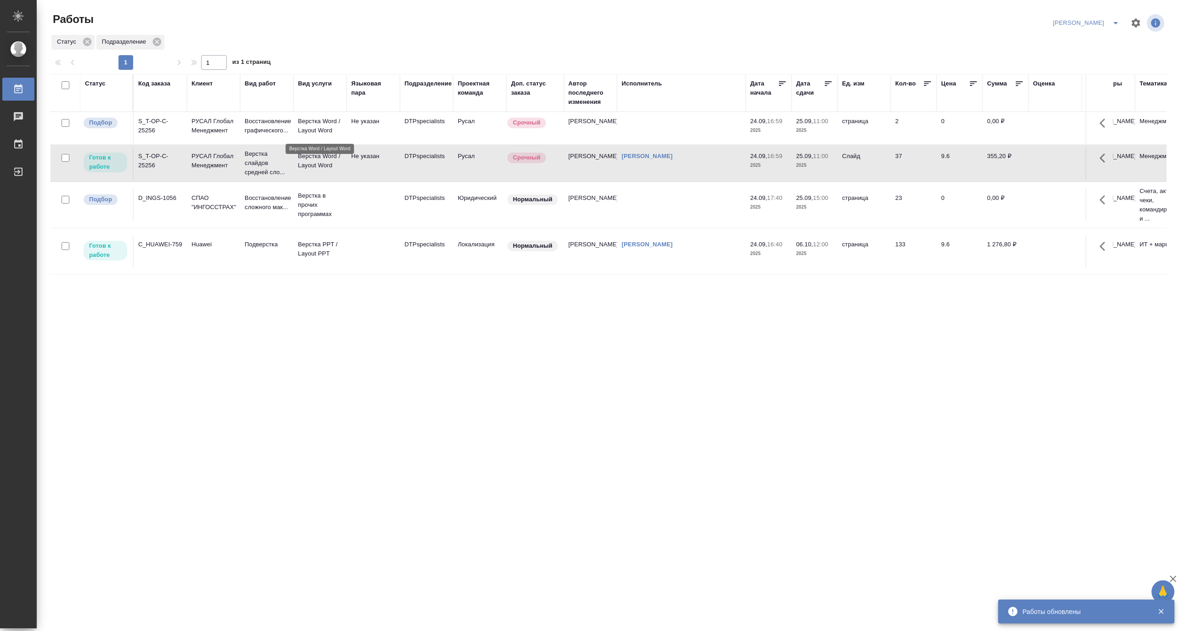
click at [324, 130] on p "Верстка Word / Layout Word" at bounding box center [320, 126] width 44 height 18
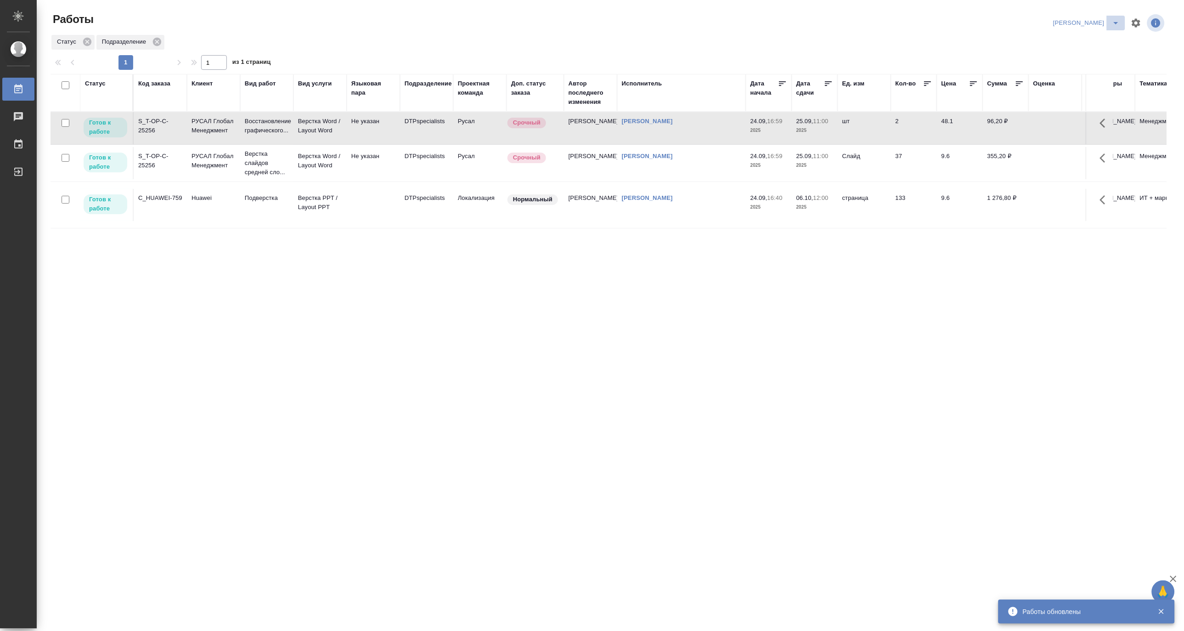
click at [1118, 18] on icon "split button" at bounding box center [1116, 22] width 11 height 11
click at [1083, 43] on li "Матвеева_В работе" at bounding box center [1082, 41] width 88 height 15
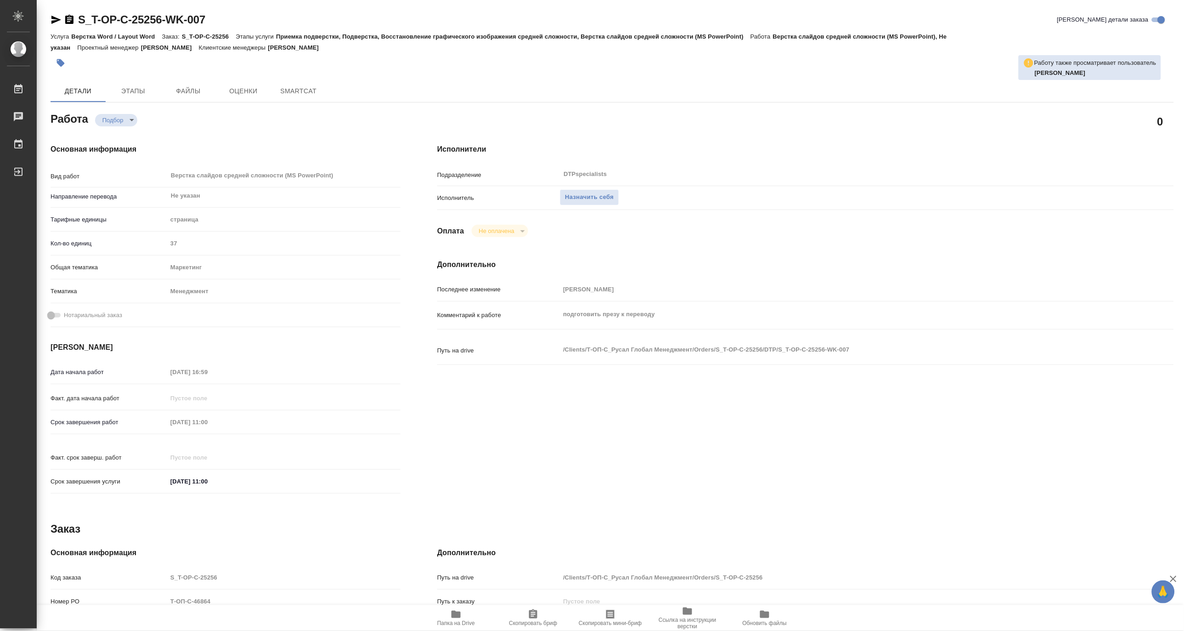
type textarea "x"
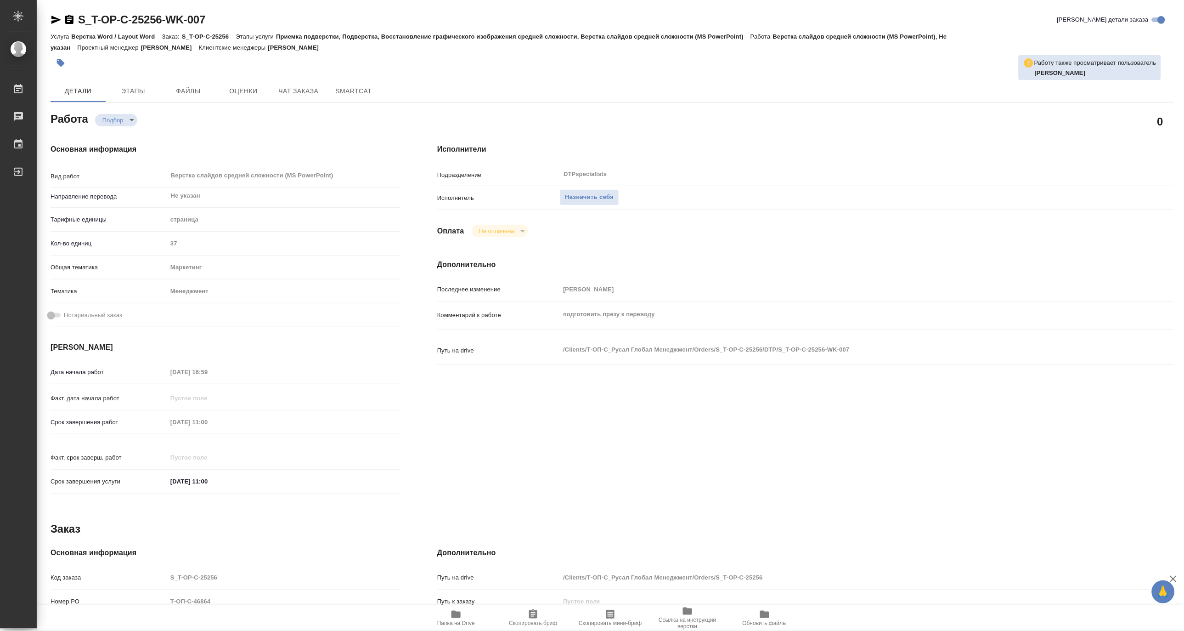
type textarea "x"
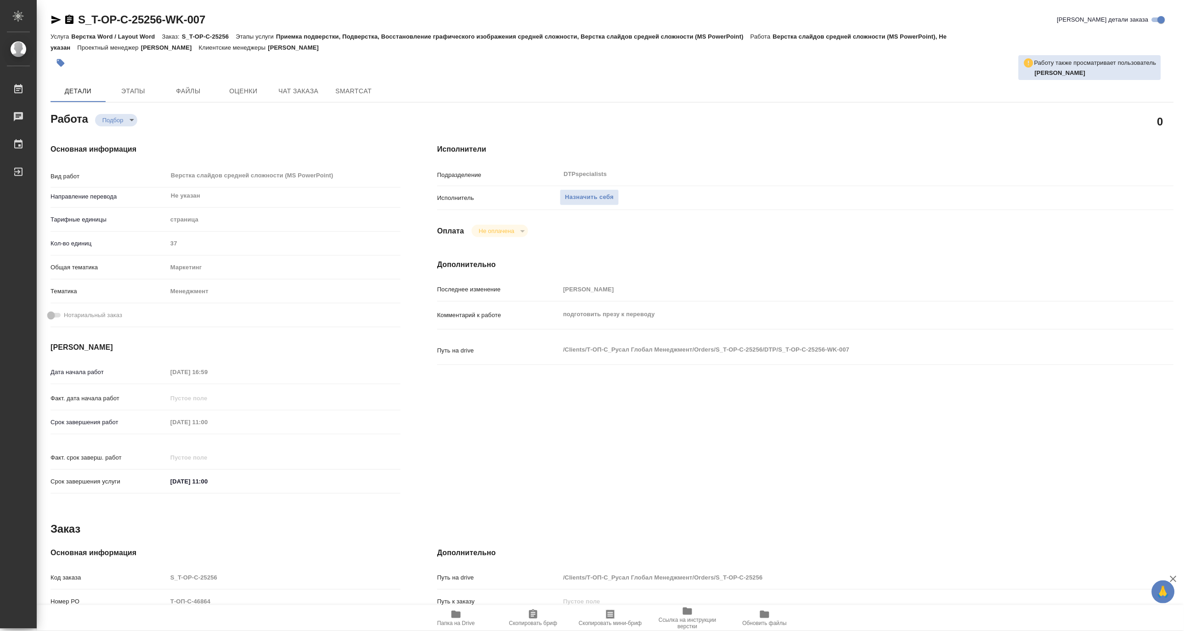
type textarea "x"
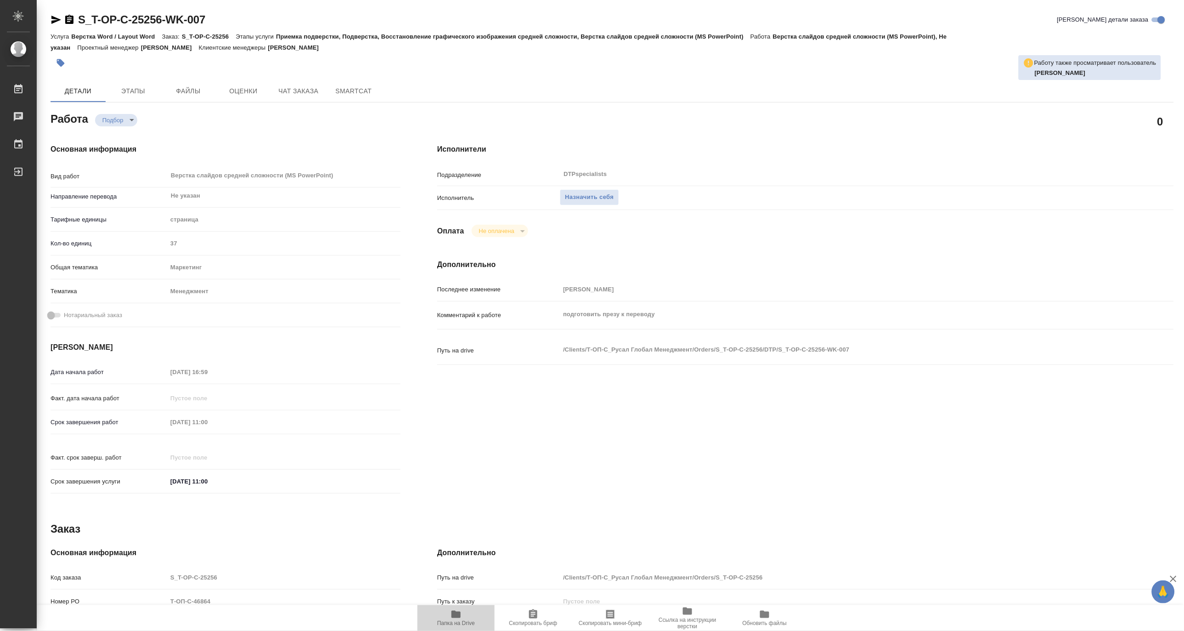
click at [459, 618] on icon "button" at bounding box center [456, 614] width 11 height 11
click at [605, 198] on span "Назначить себя" at bounding box center [589, 197] width 49 height 11
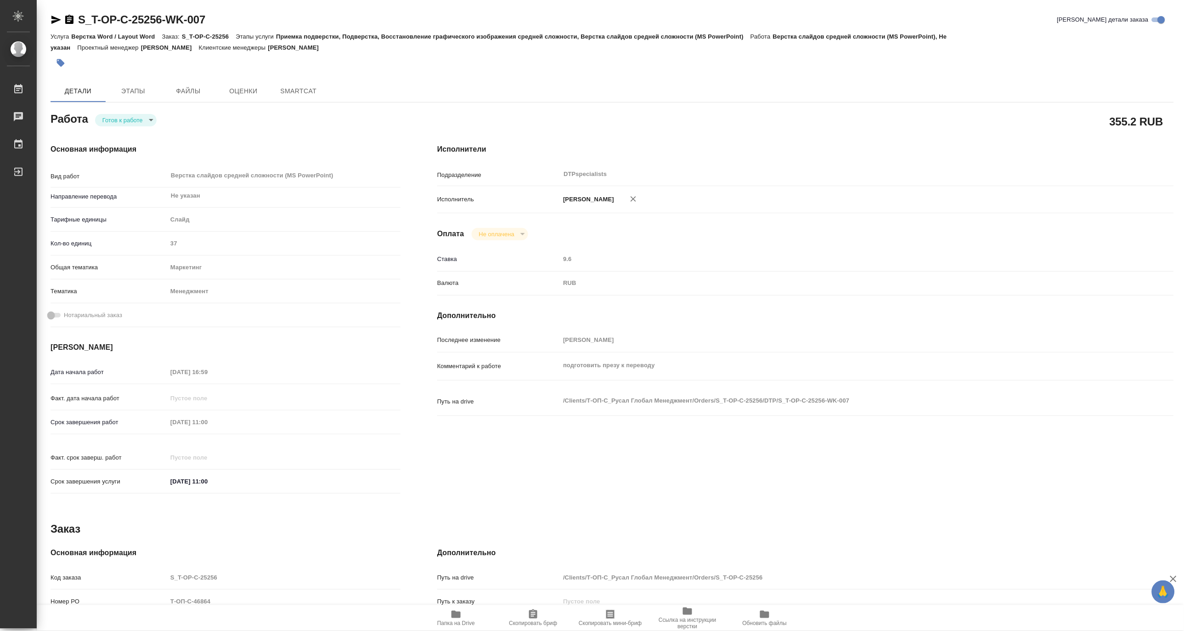
type textarea "x"
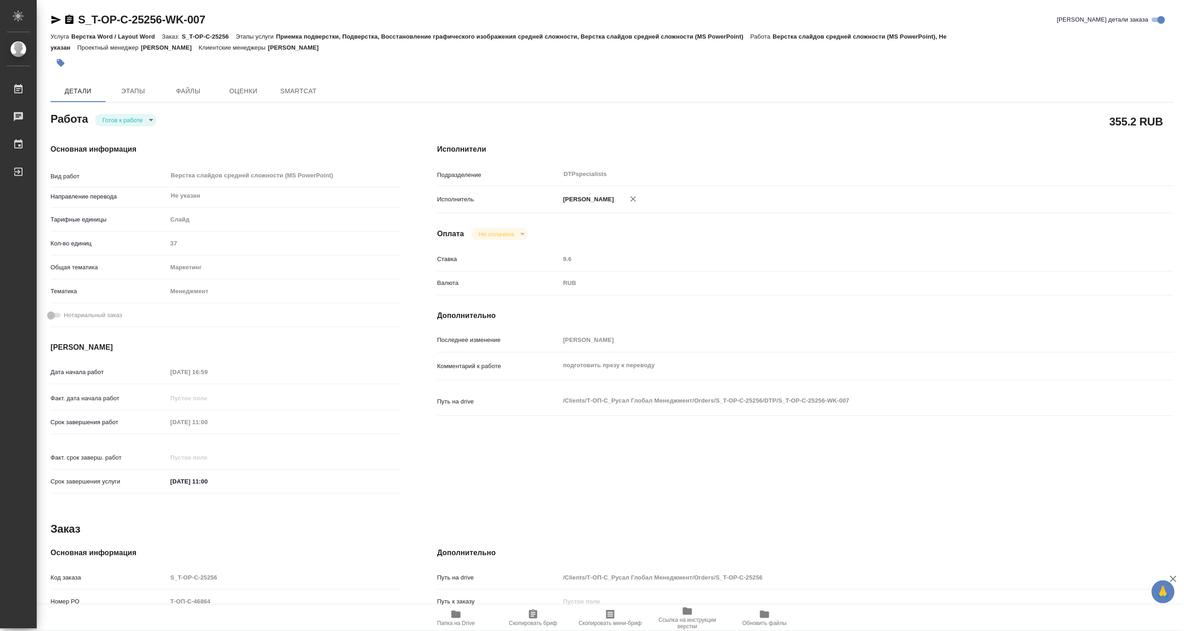
type textarea "x"
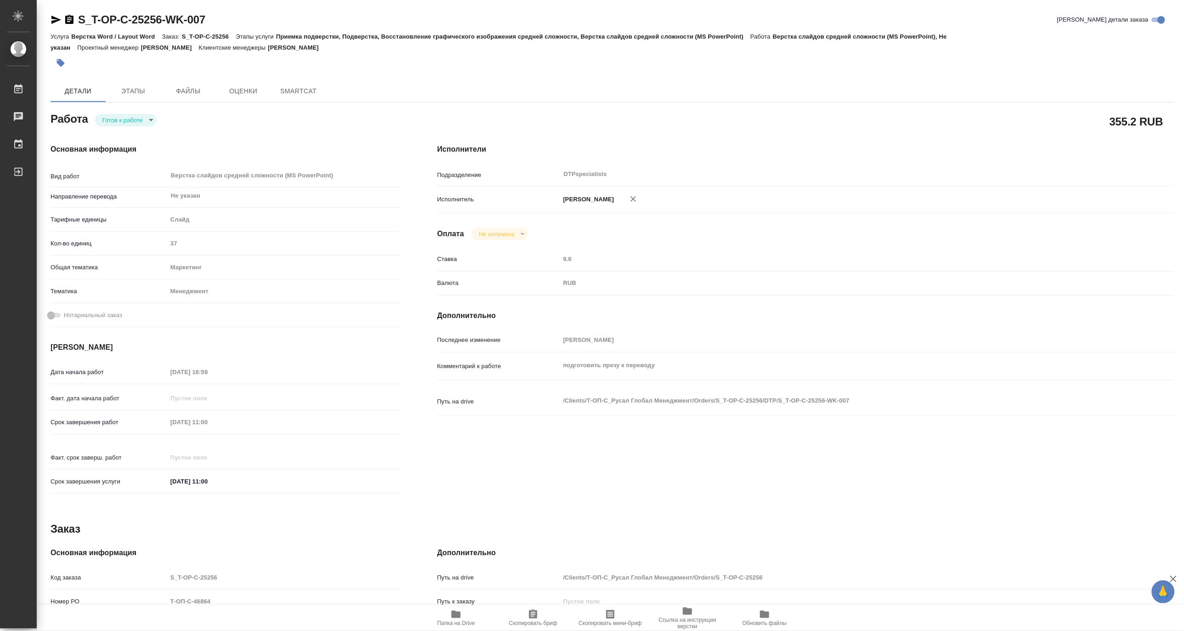
type textarea "x"
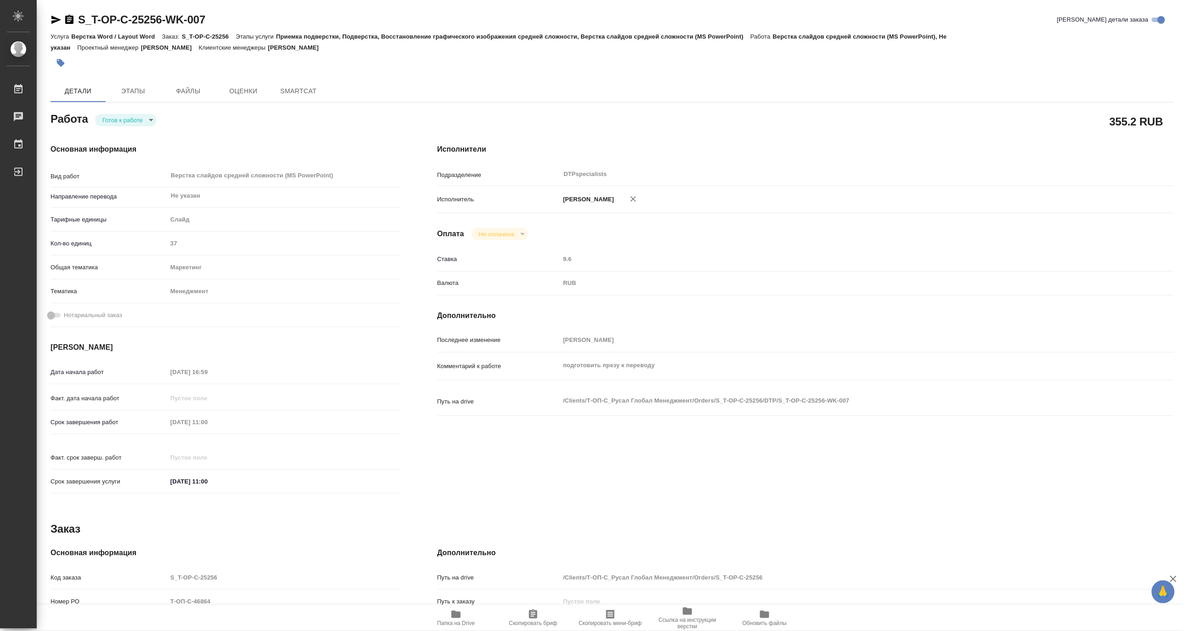
type textarea "x"
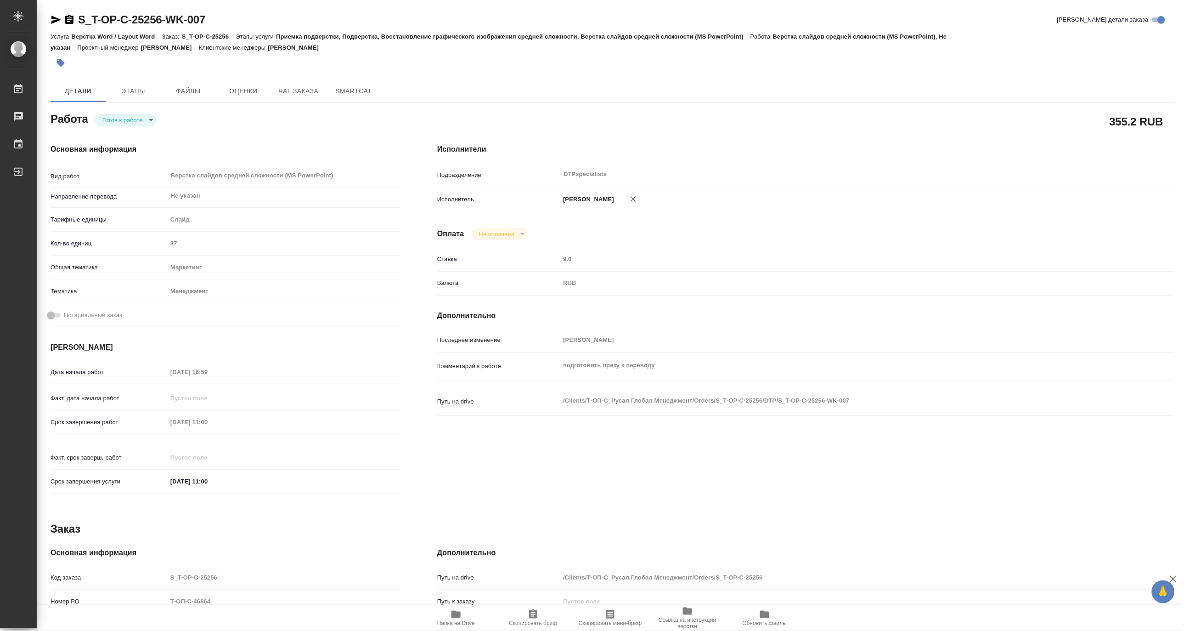
type textarea "x"
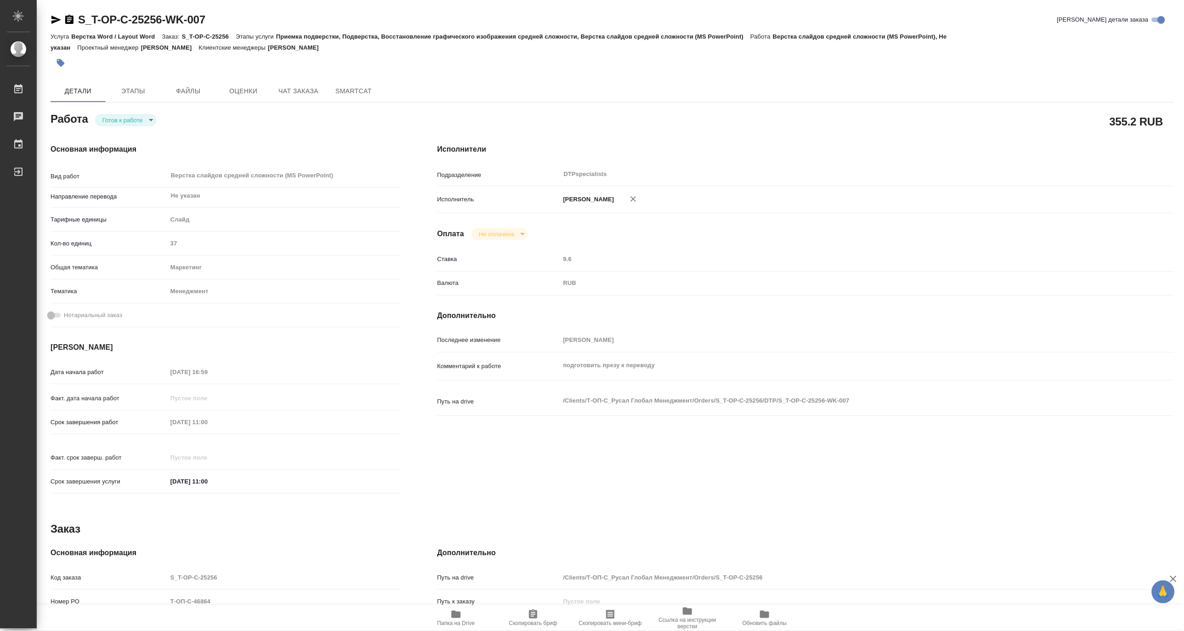
type textarea "x"
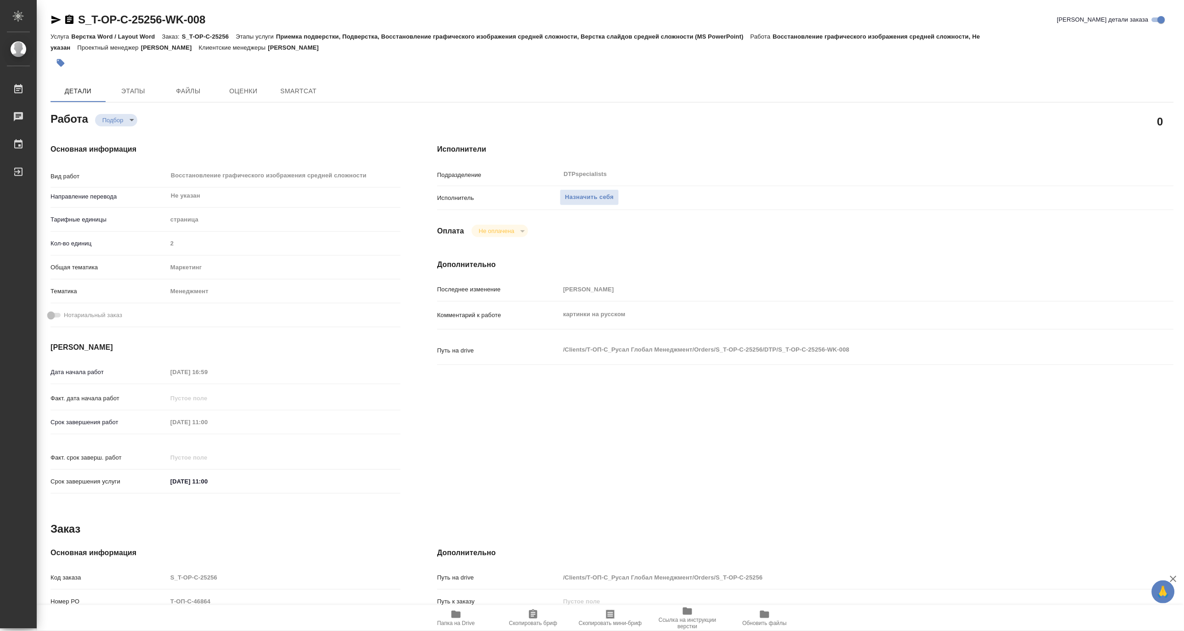
type textarea "x"
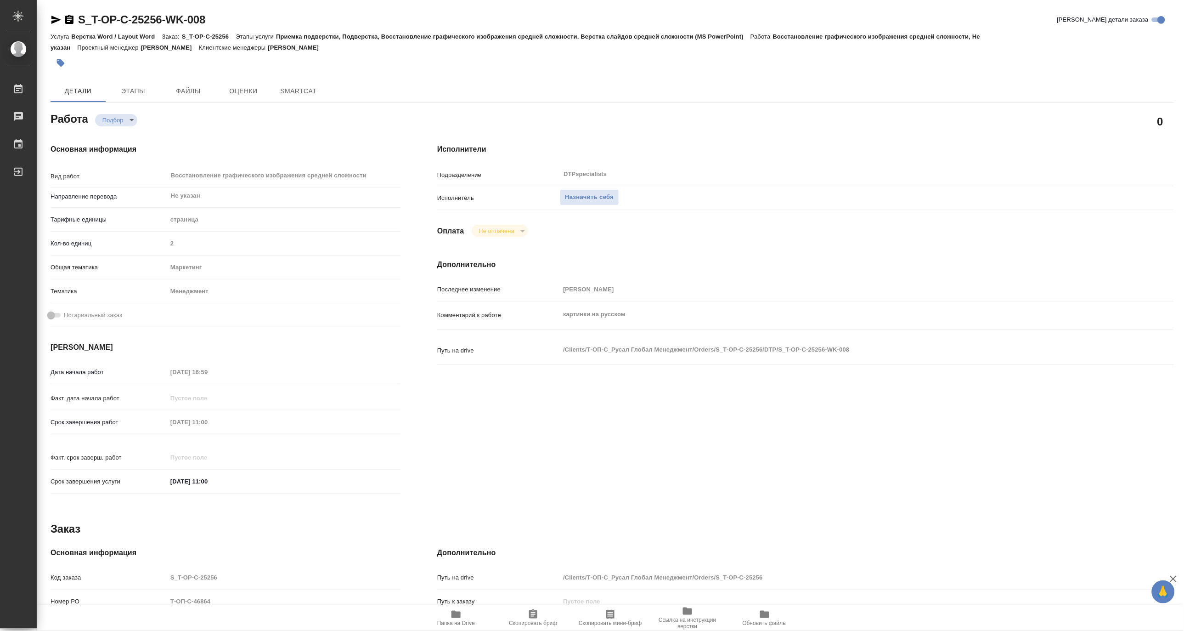
type textarea "x"
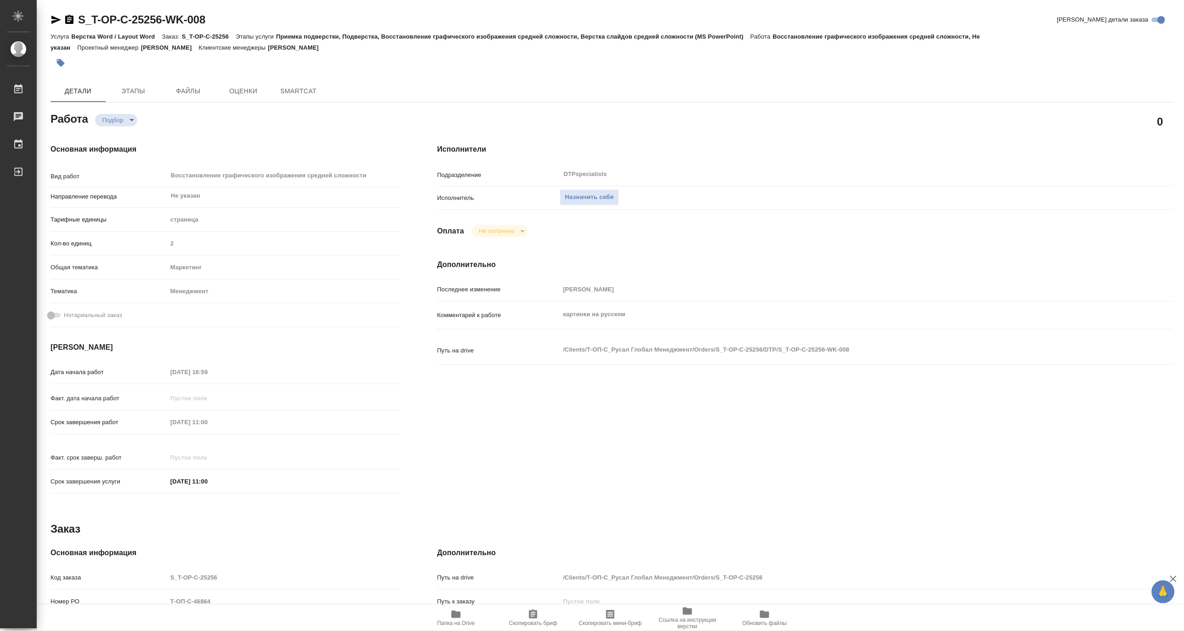
type textarea "x"
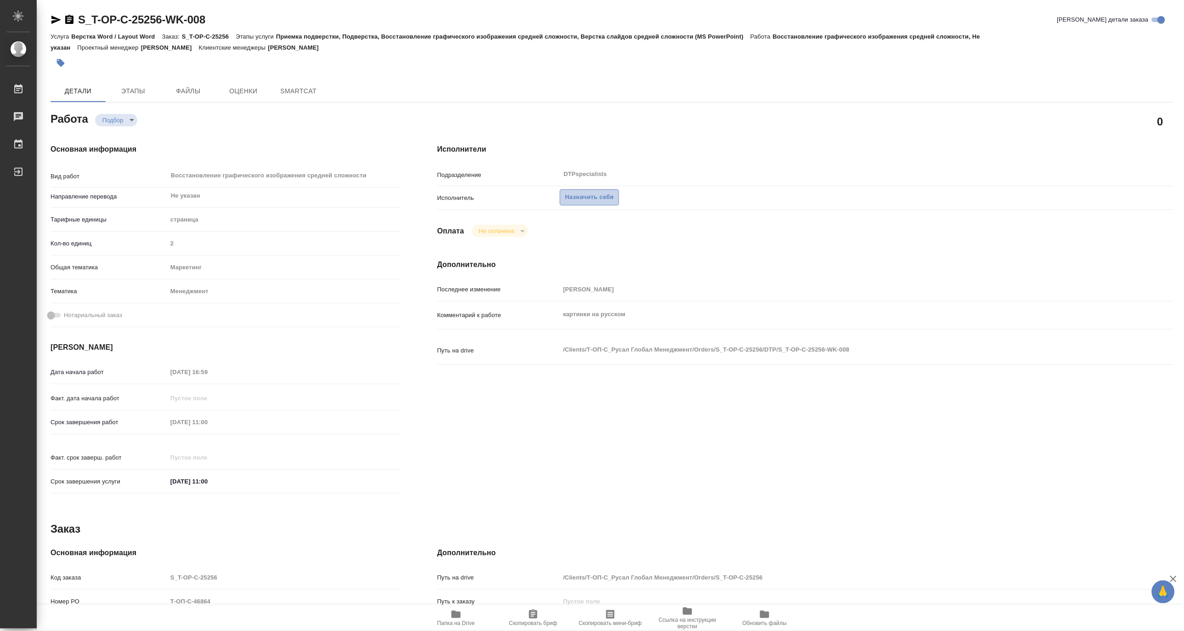
click at [576, 199] on span "Назначить себя" at bounding box center [589, 197] width 49 height 11
type textarea "x"
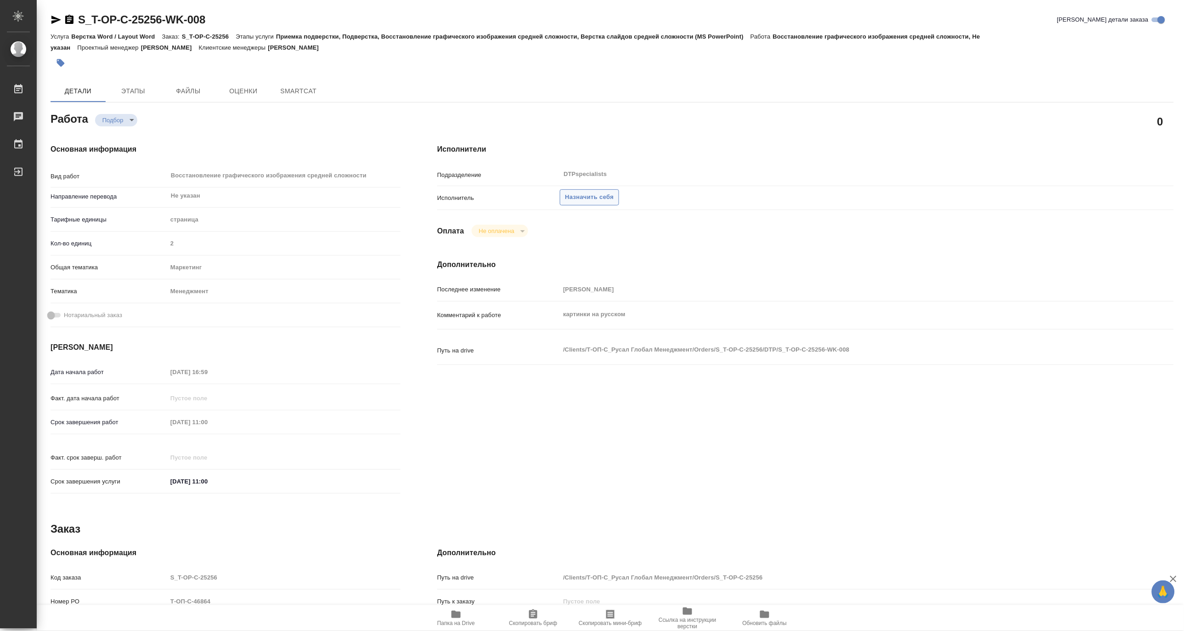
type textarea "x"
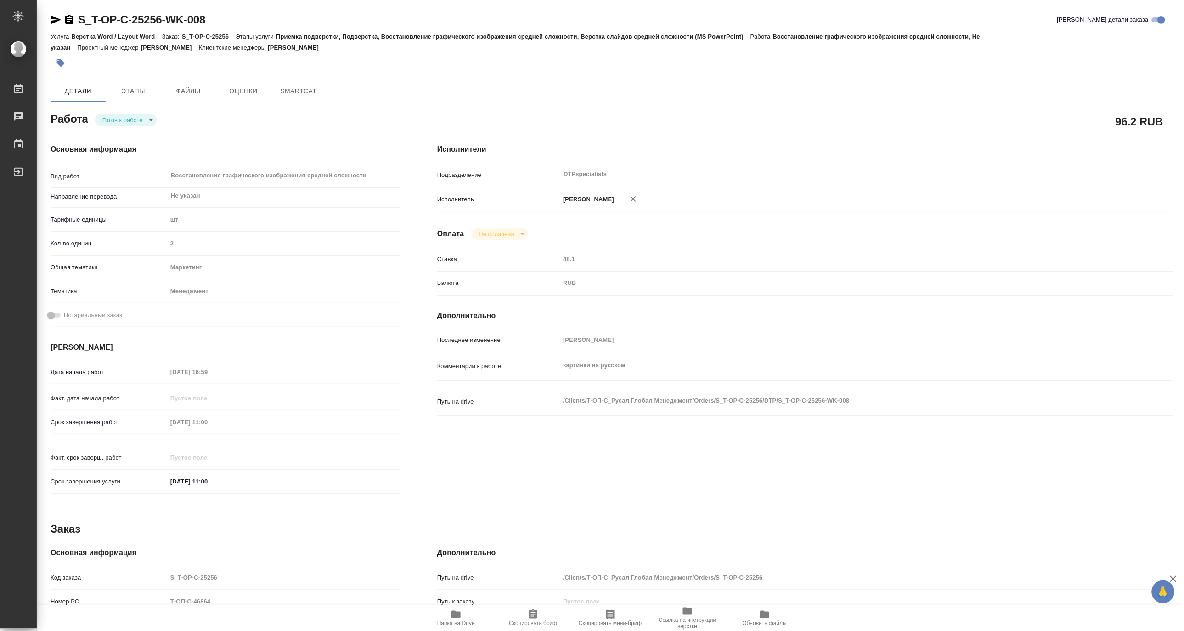
type textarea "x"
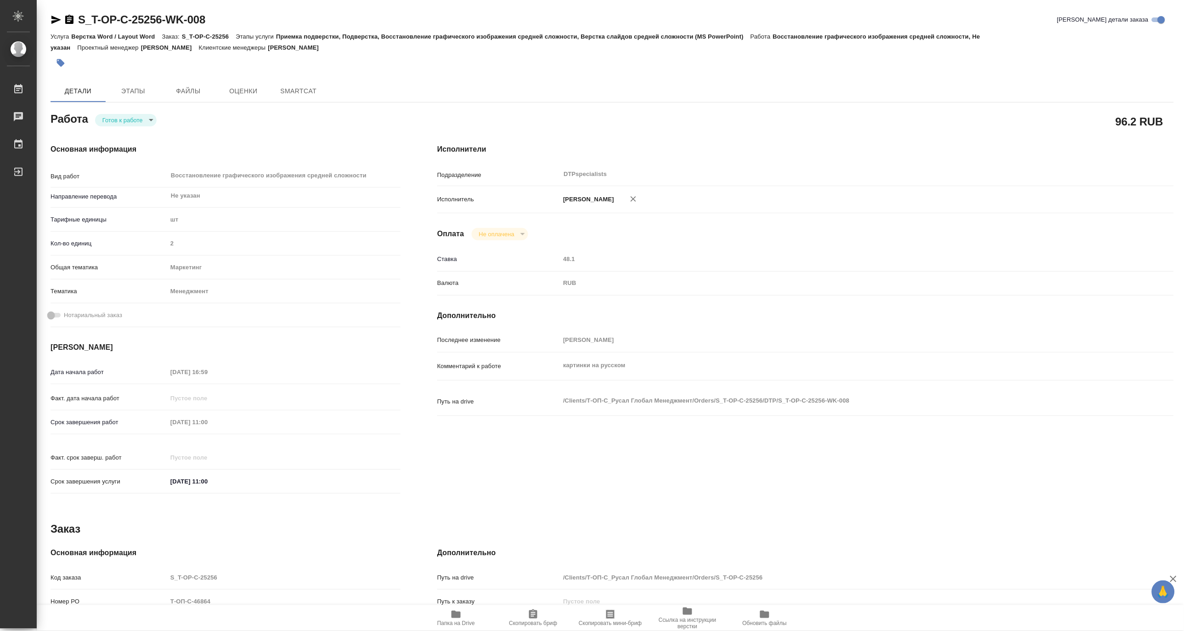
type textarea "x"
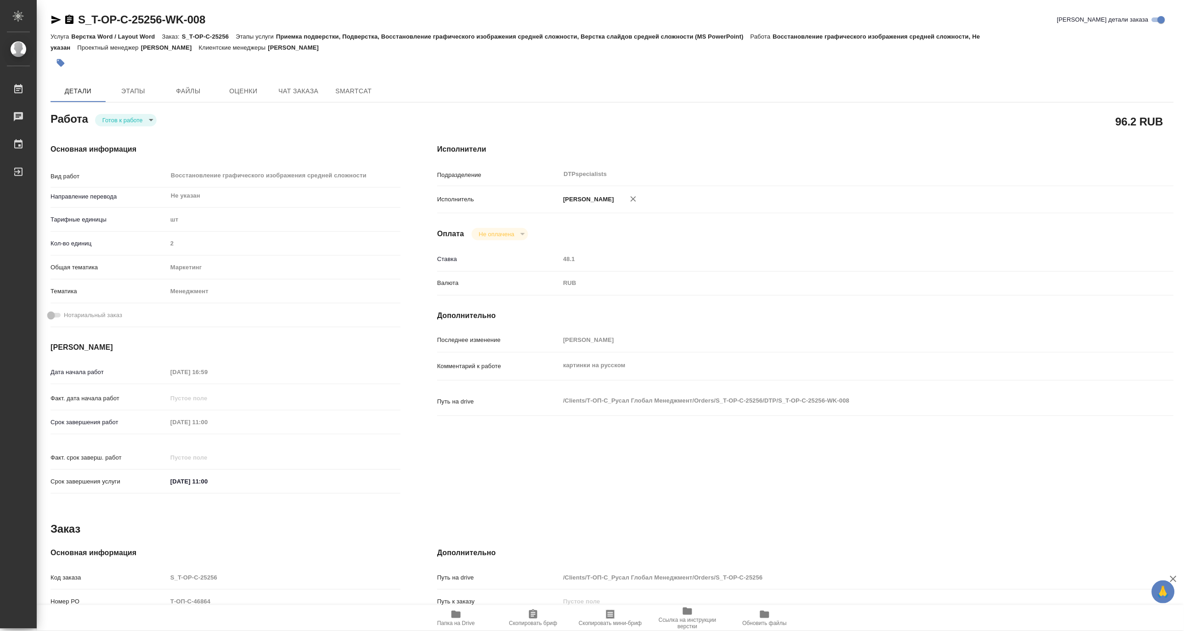
type textarea "x"
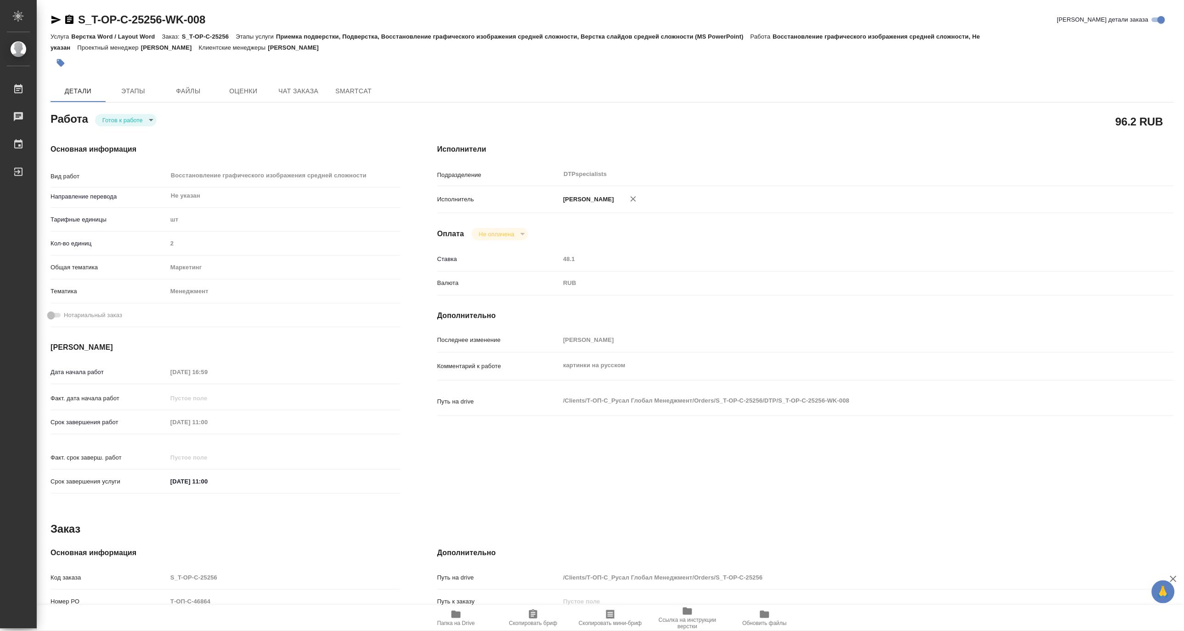
type textarea "x"
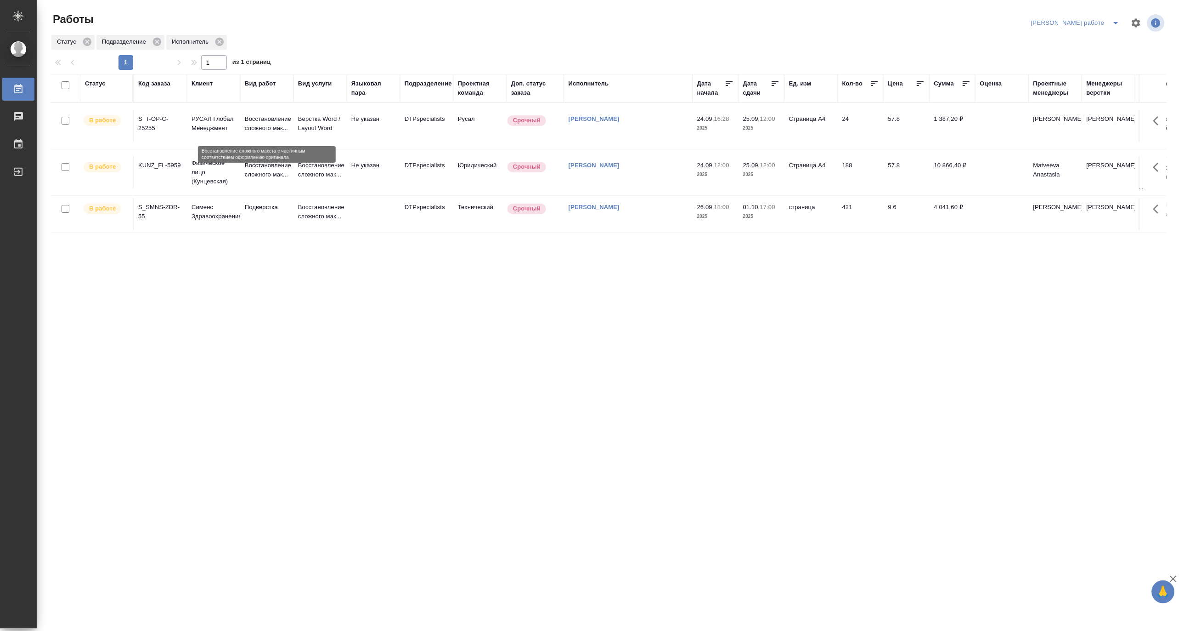
click at [256, 114] on p "Восстановление сложного мак..." at bounding box center [267, 123] width 44 height 18
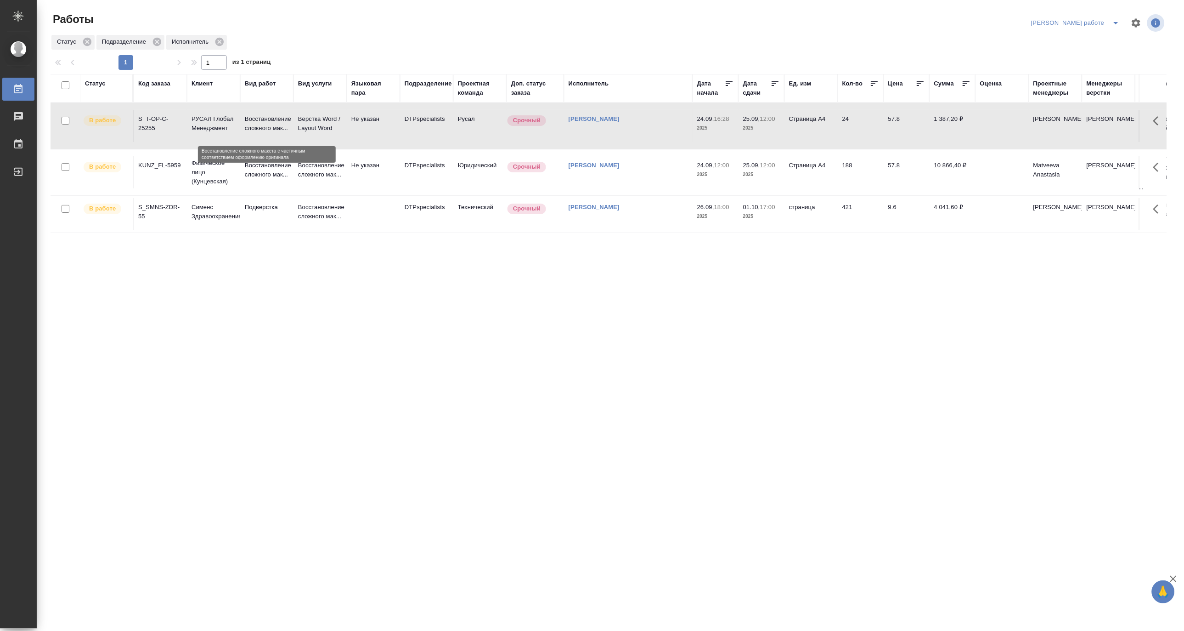
click at [256, 114] on p "Восстановление сложного мак..." at bounding box center [267, 123] width 44 height 18
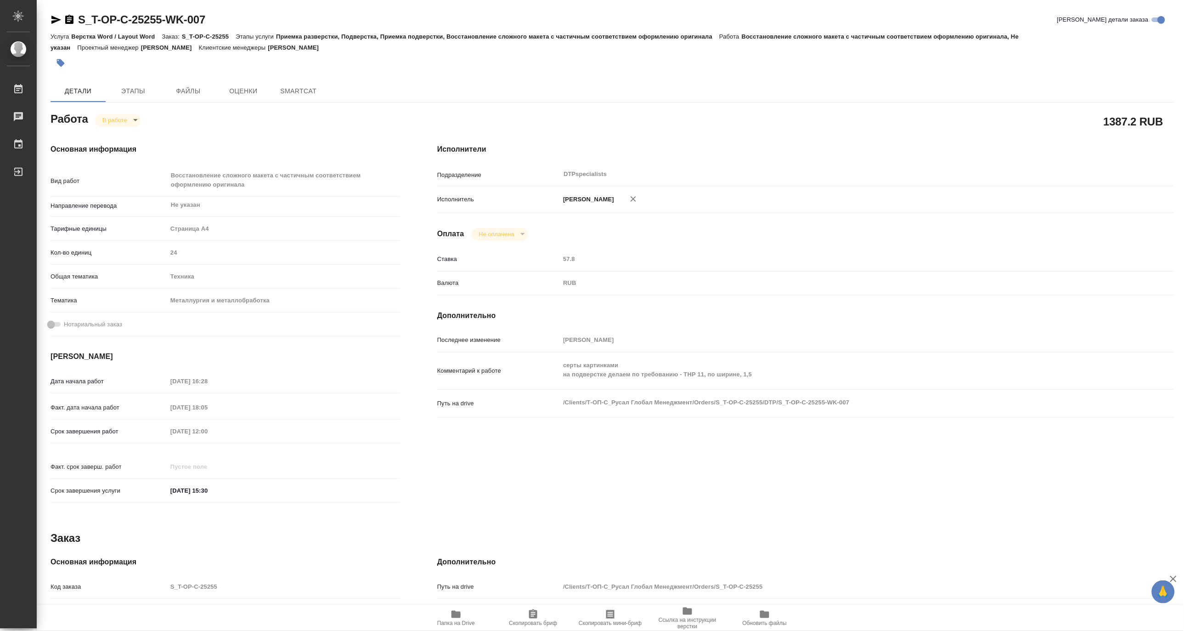
type textarea "x"
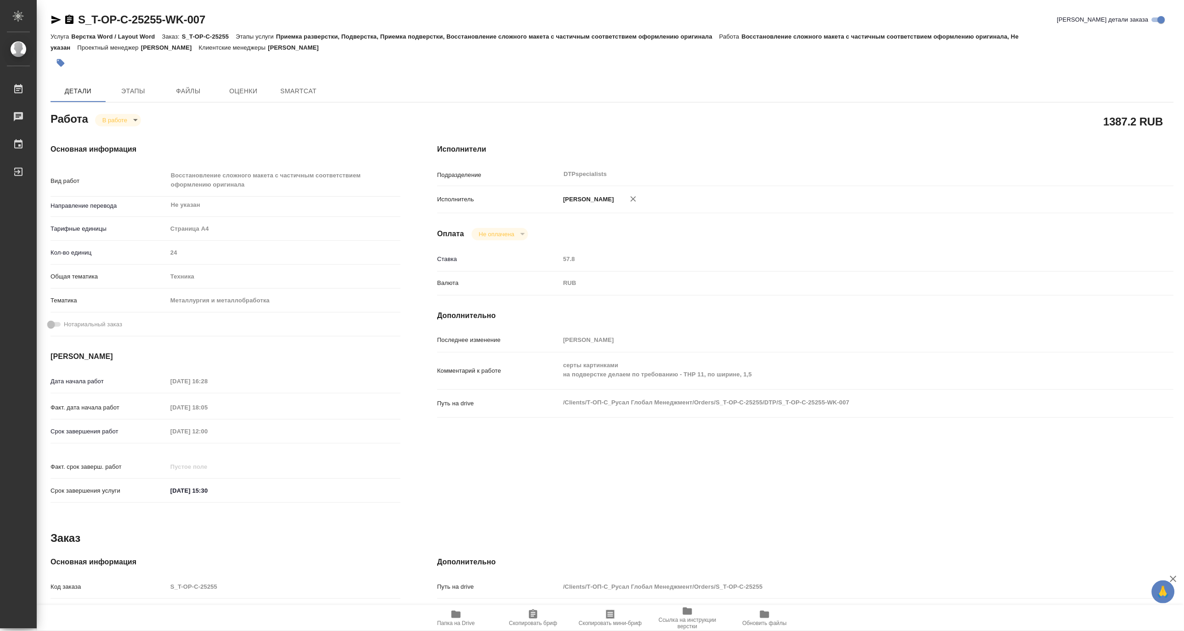
type textarea "x"
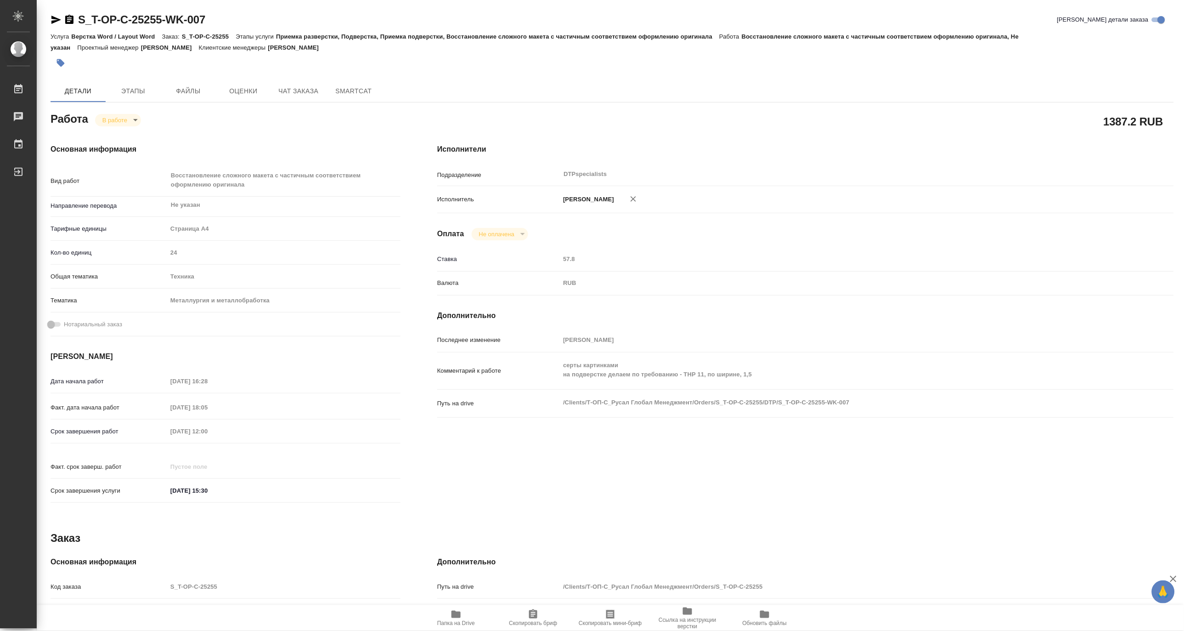
click at [445, 622] on span "Папка на Drive" at bounding box center [456, 623] width 38 height 6
type textarea "x"
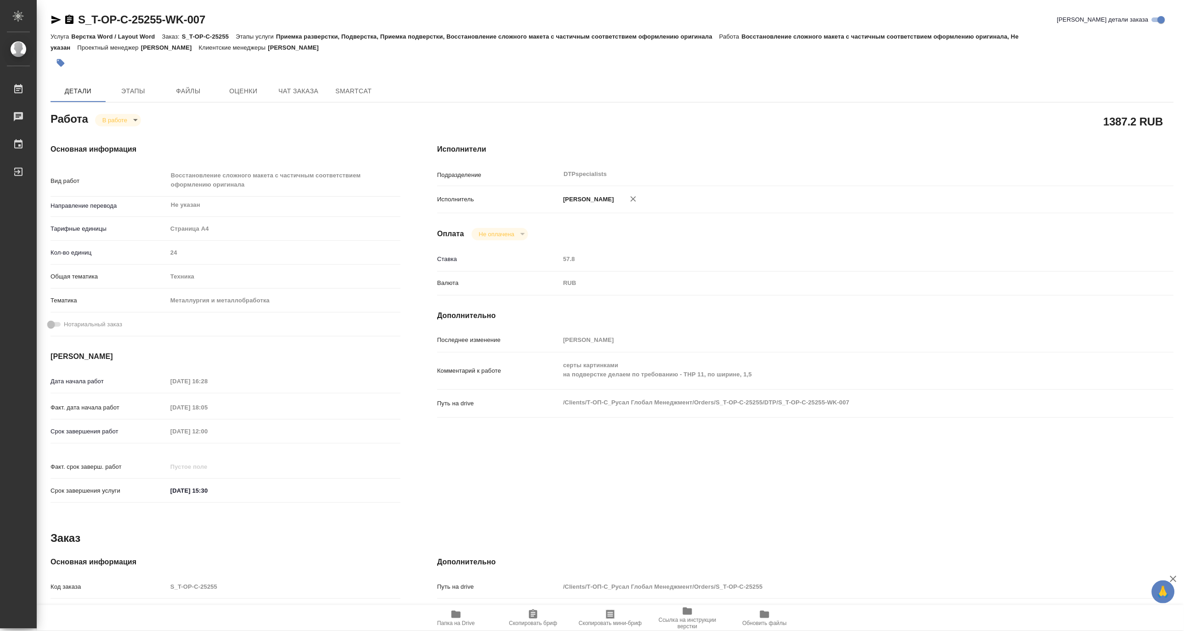
type textarea "x"
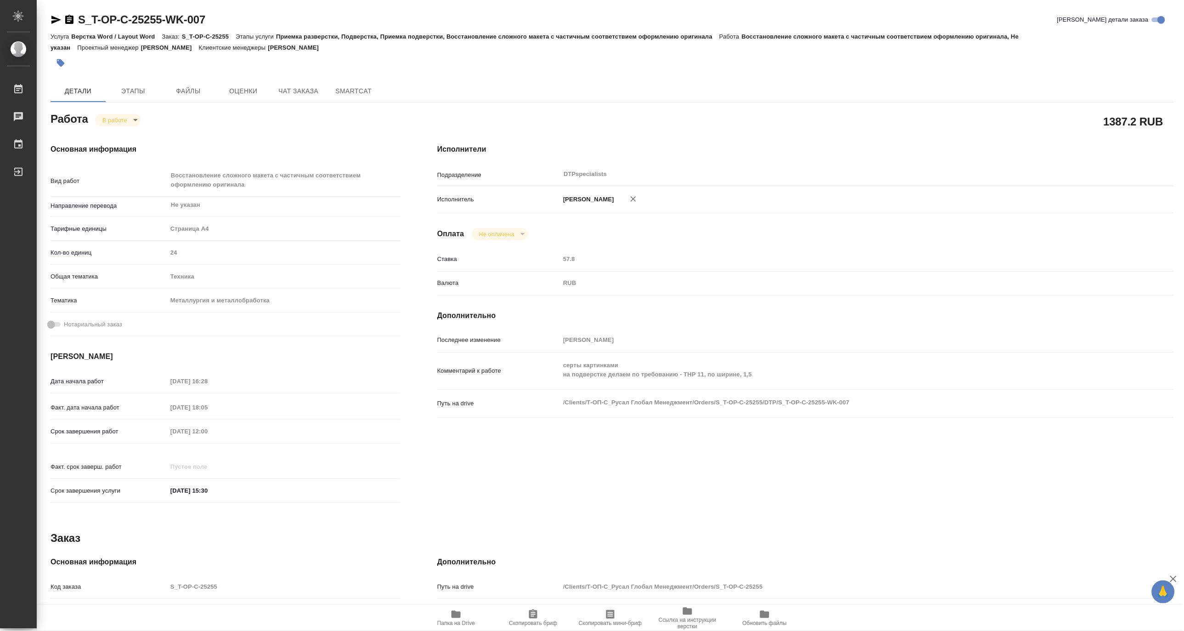
type textarea "x"
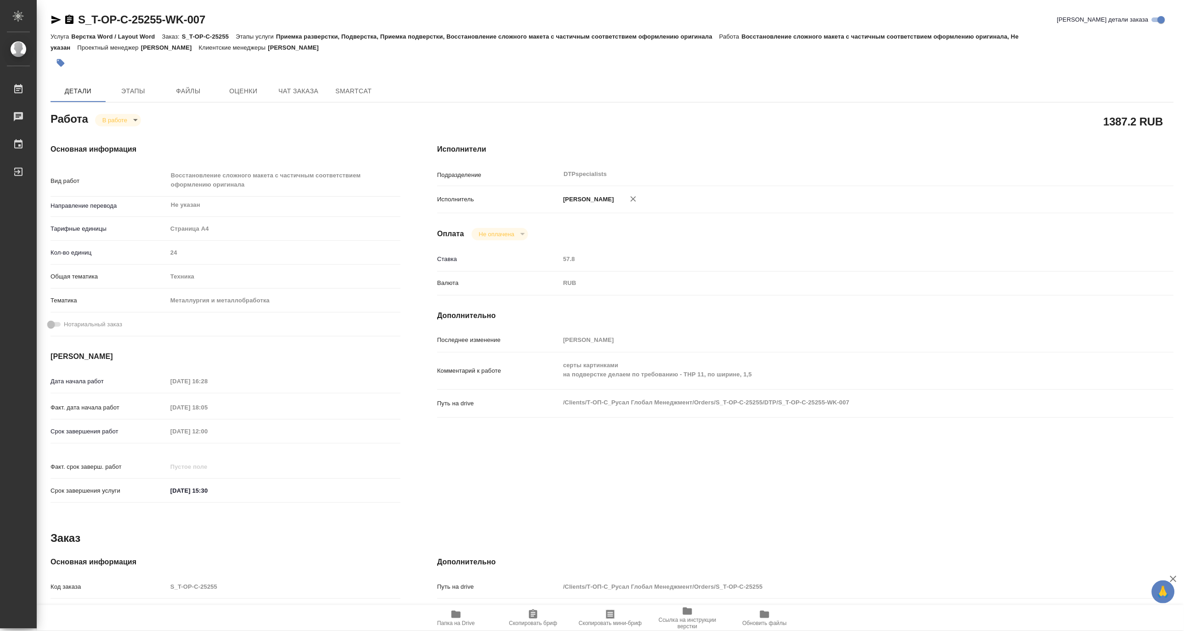
type textarea "x"
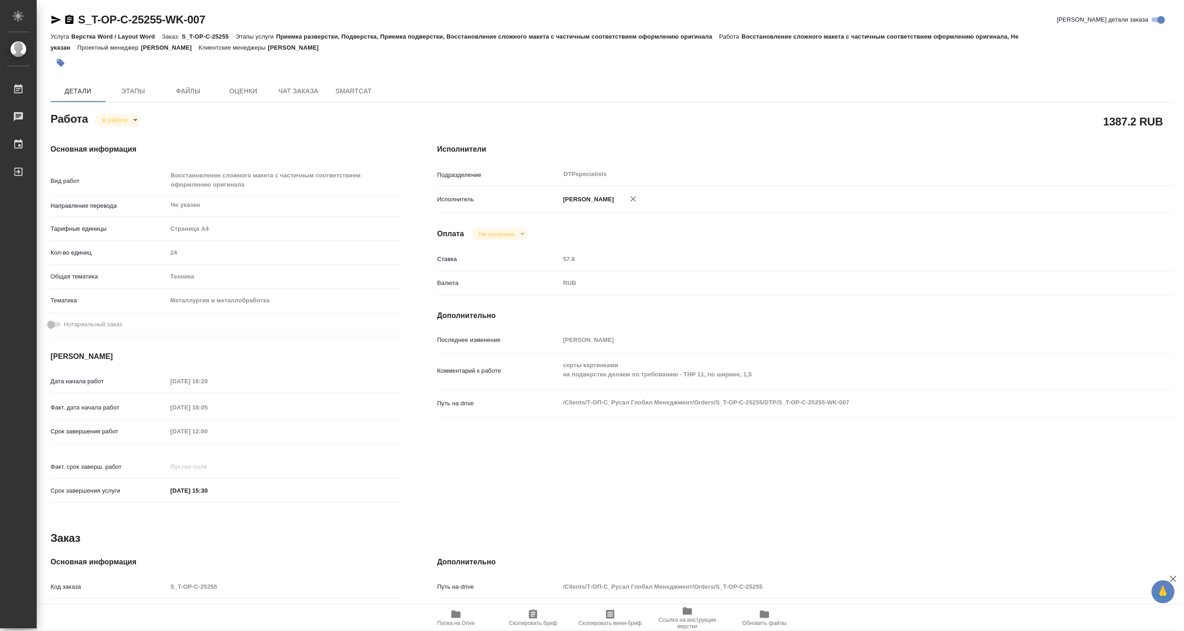
type textarea "x"
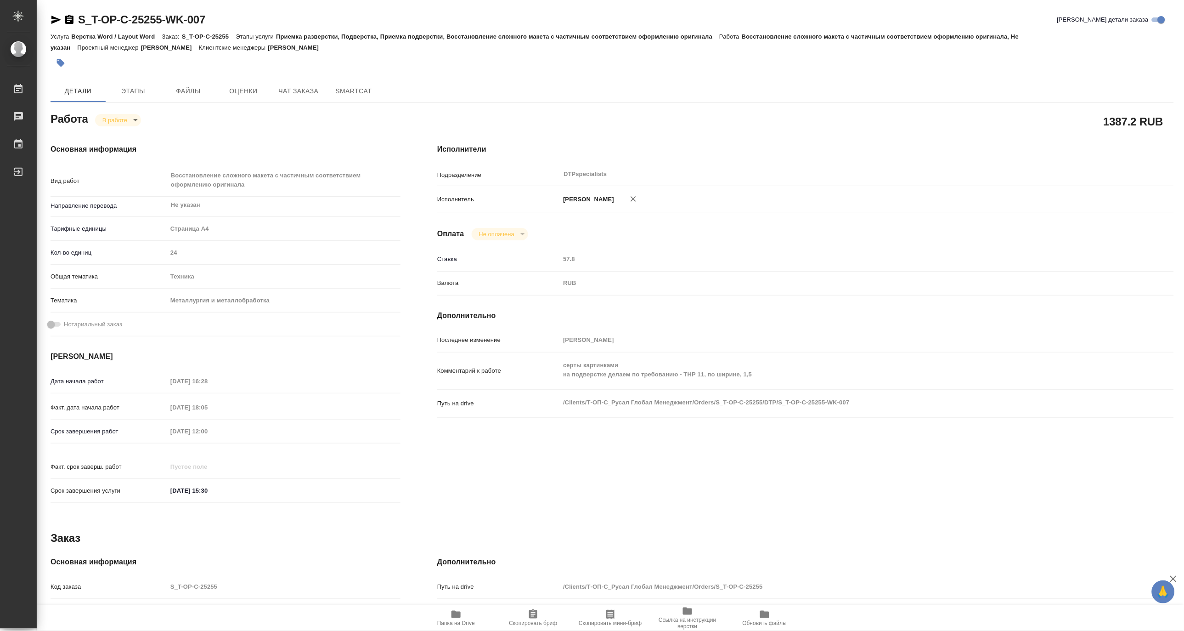
type textarea "x"
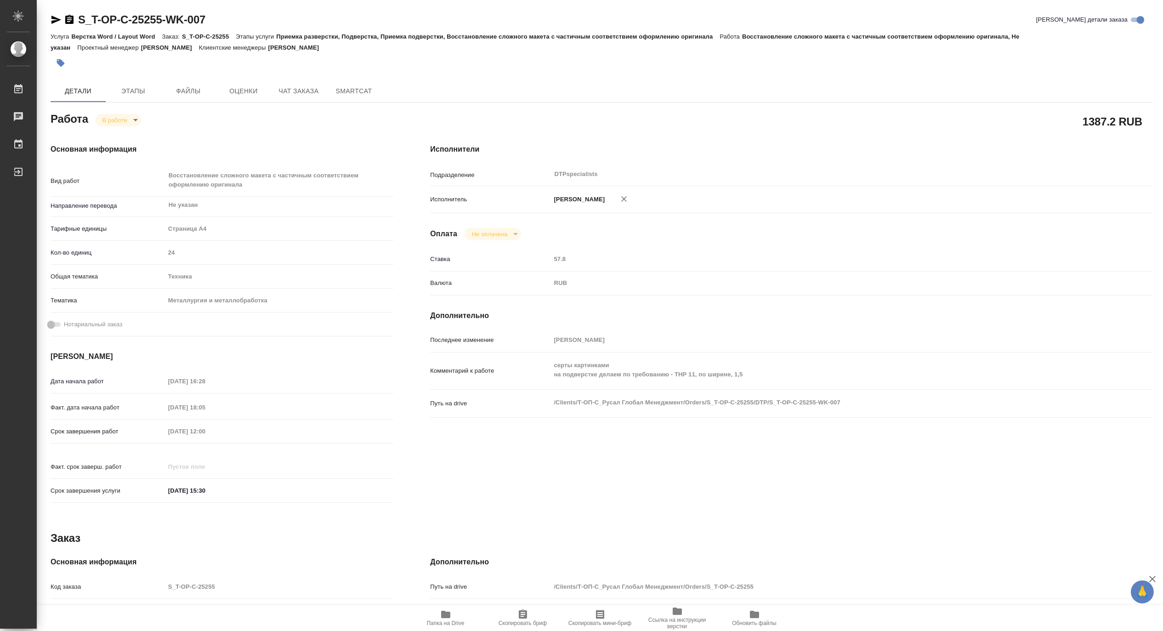
type textarea "x"
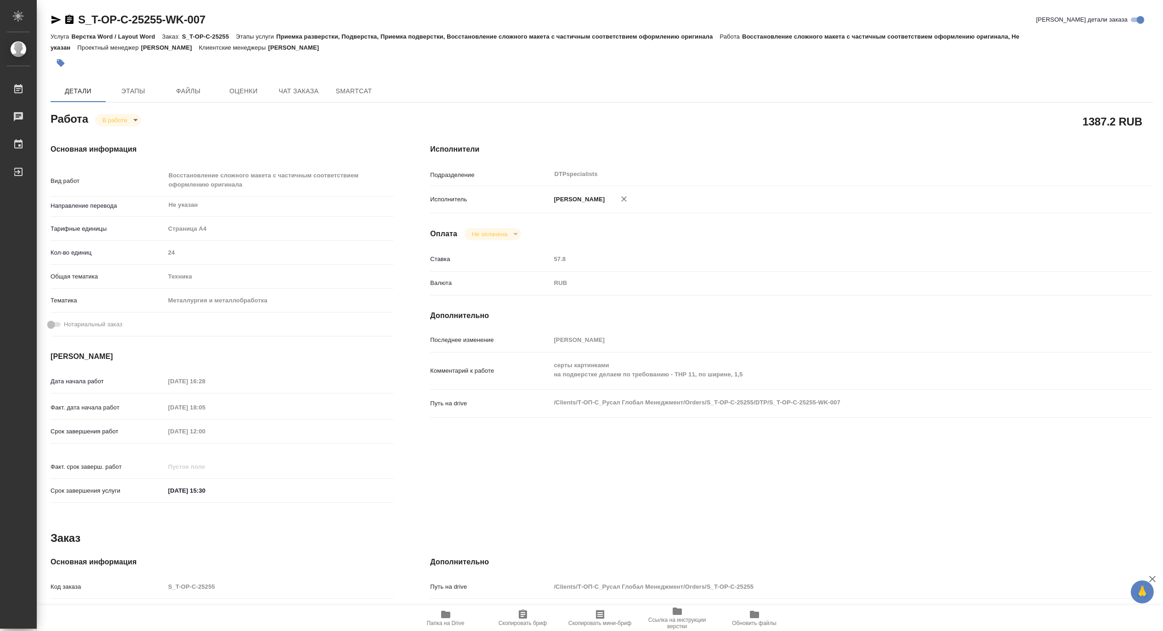
type textarea "x"
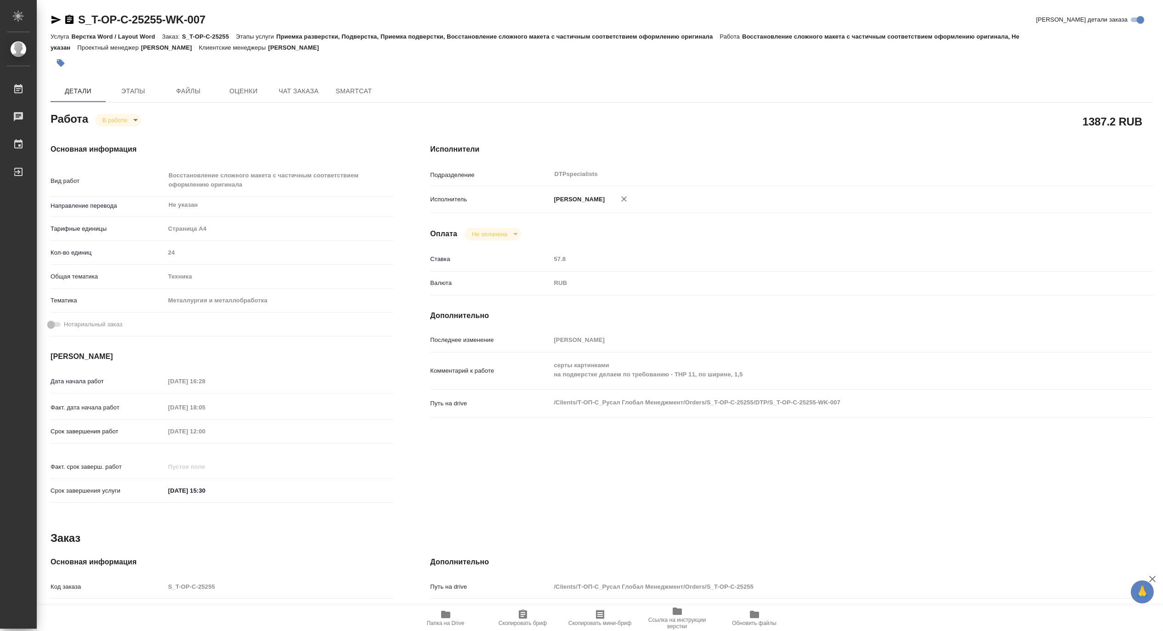
type textarea "x"
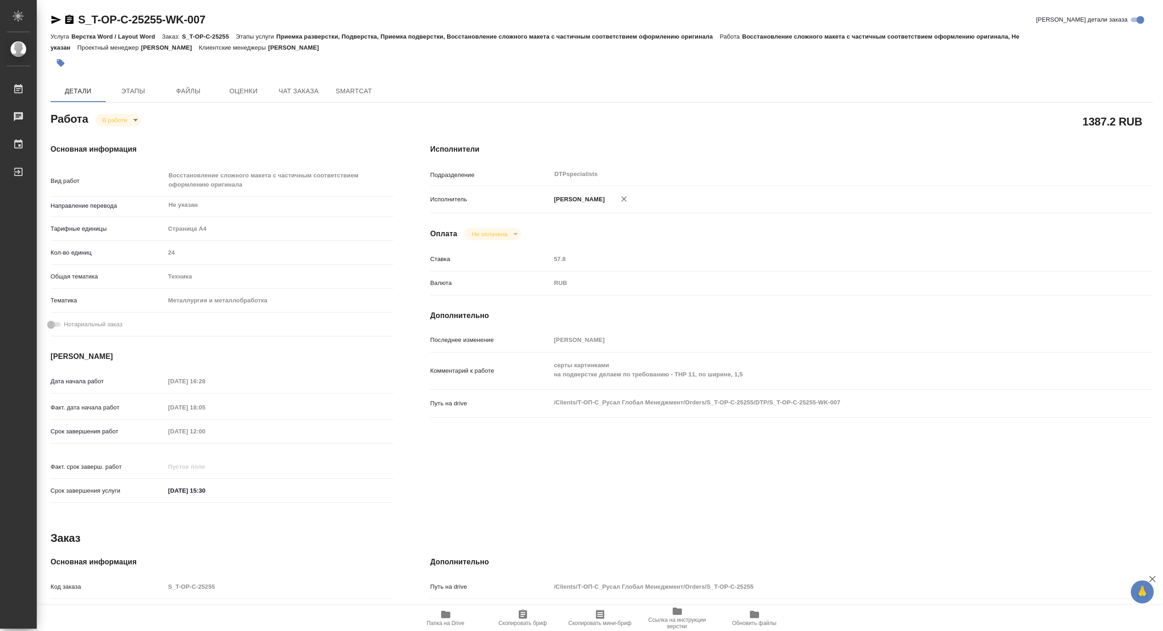
type textarea "x"
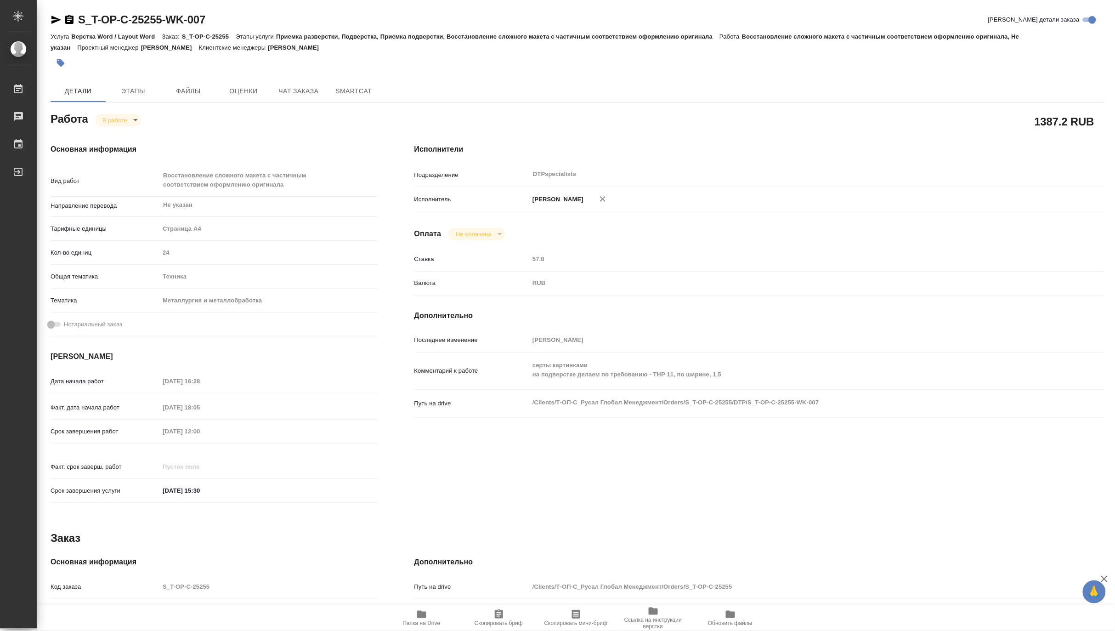
type textarea "x"
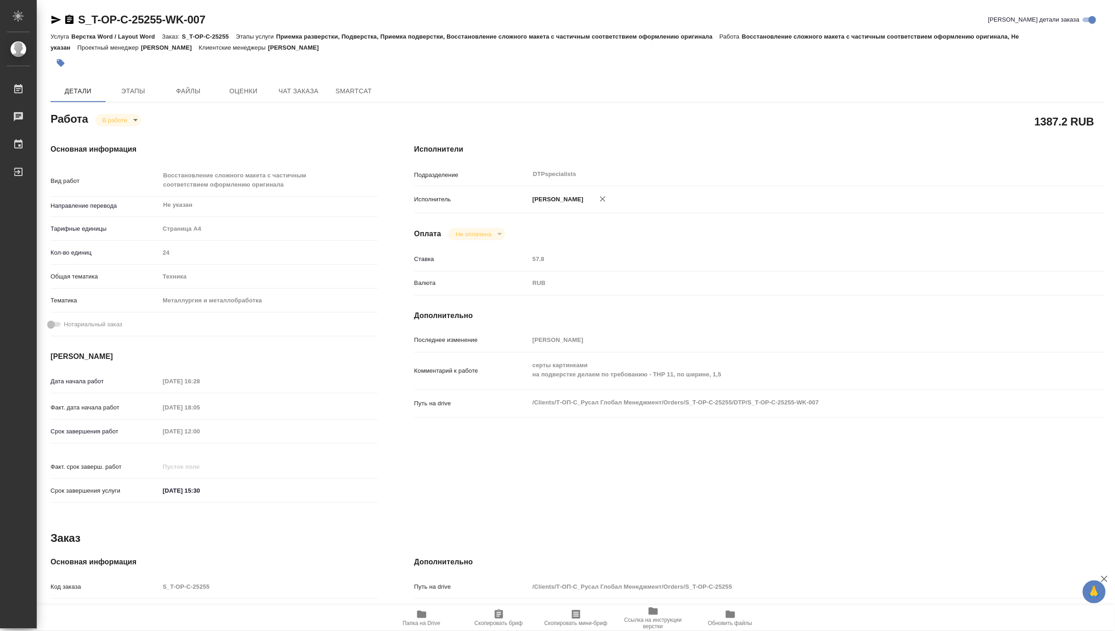
type textarea "x"
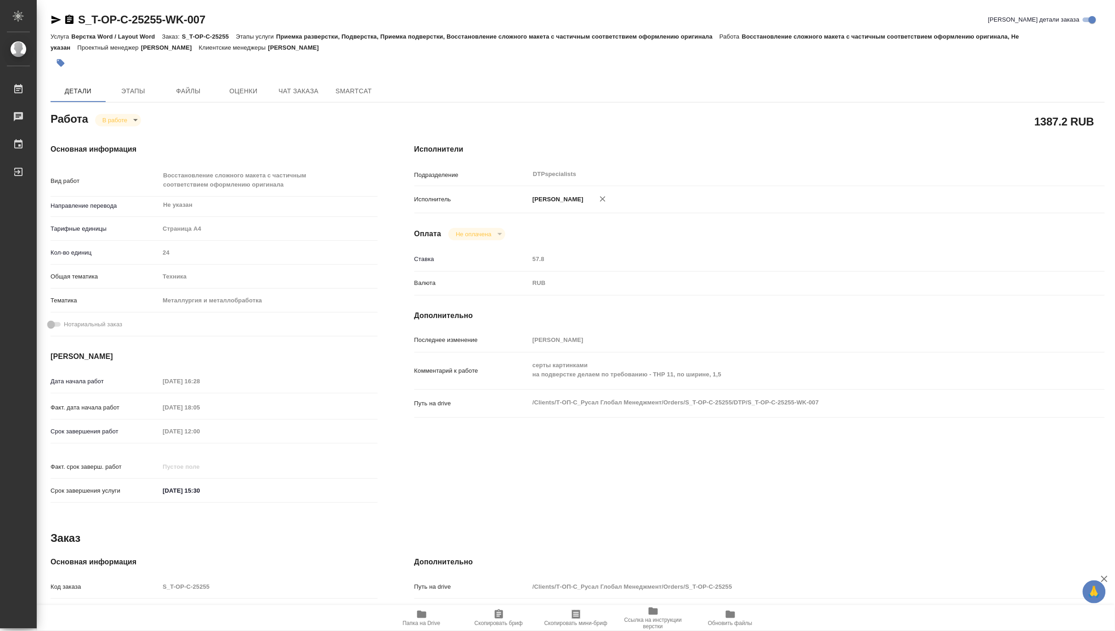
type textarea "x"
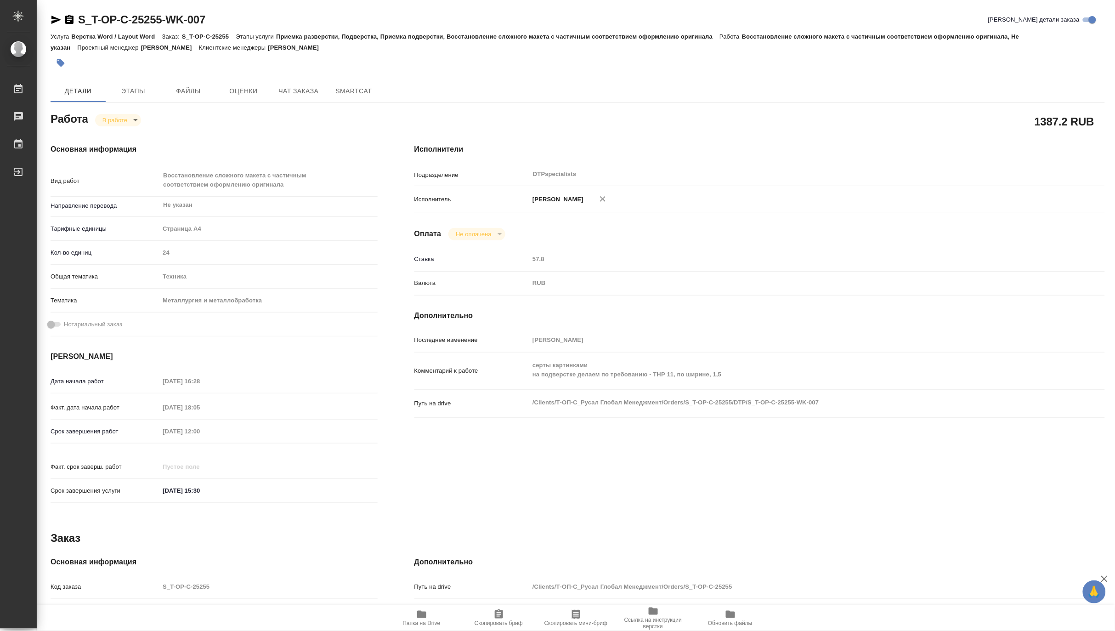
type textarea "x"
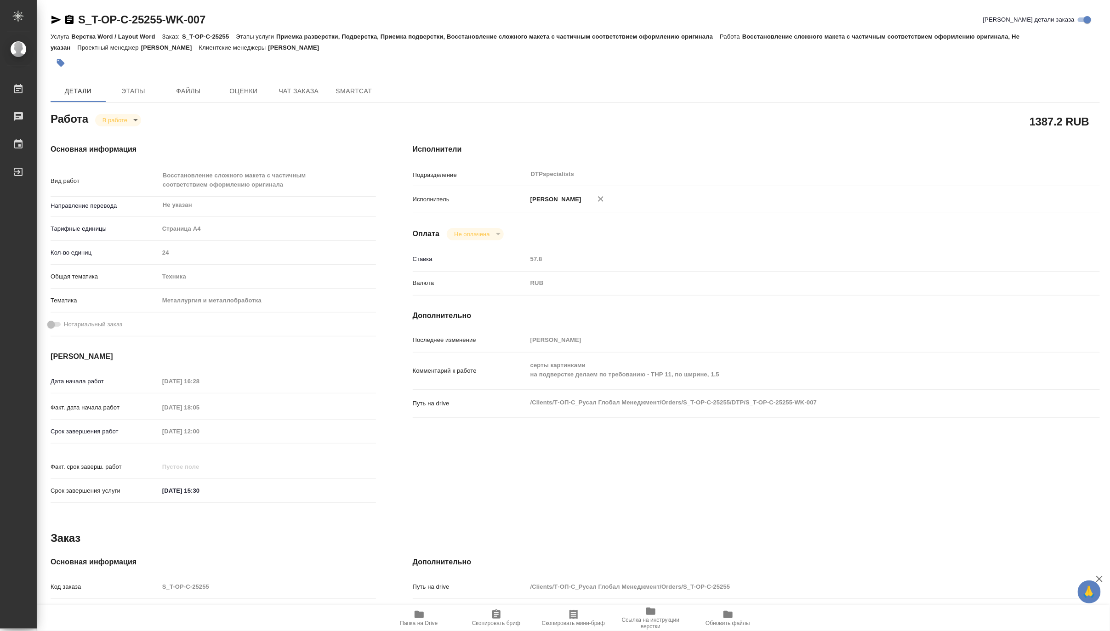
type textarea "x"
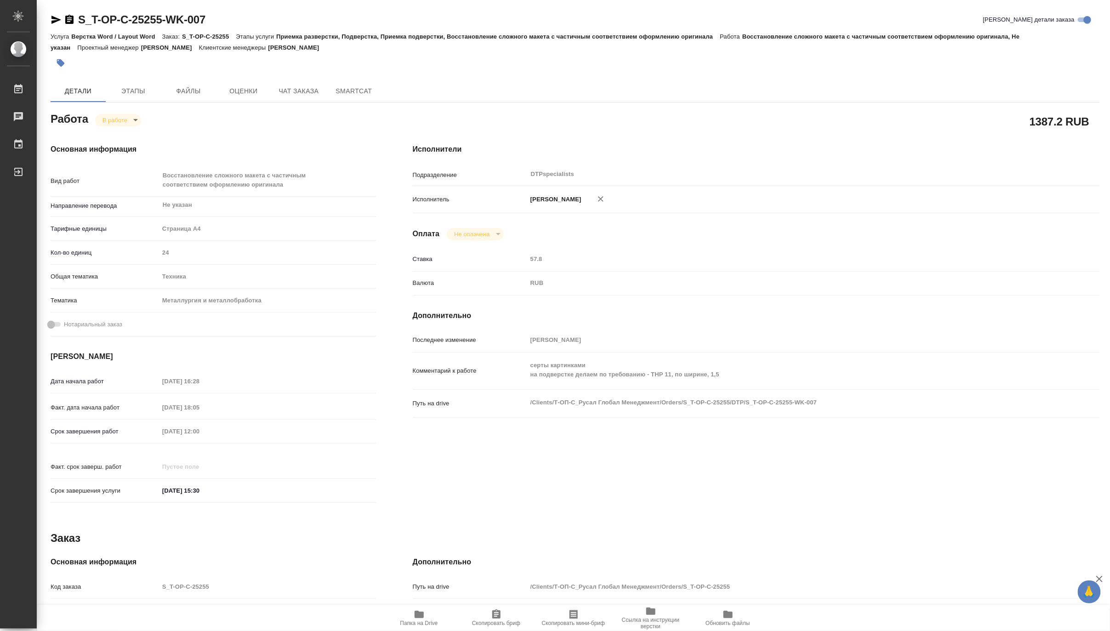
type textarea "x"
